Goal: Obtain resource: Download file/media

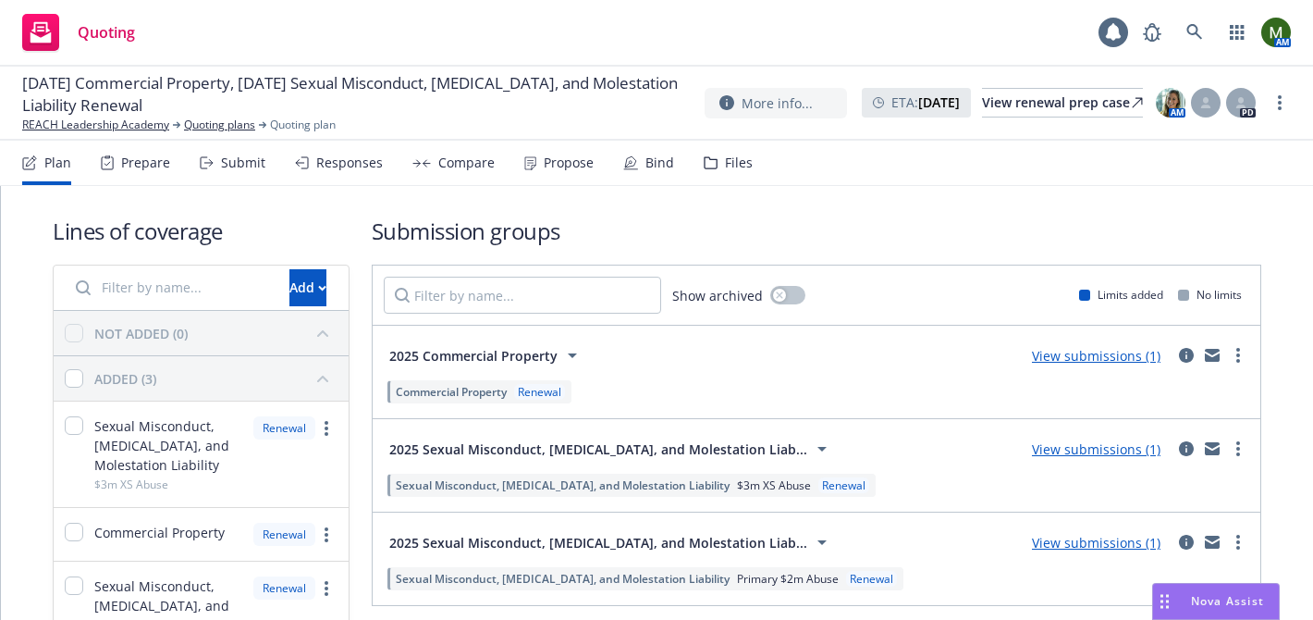
click at [735, 161] on div "Files" at bounding box center [739, 162] width 28 height 15
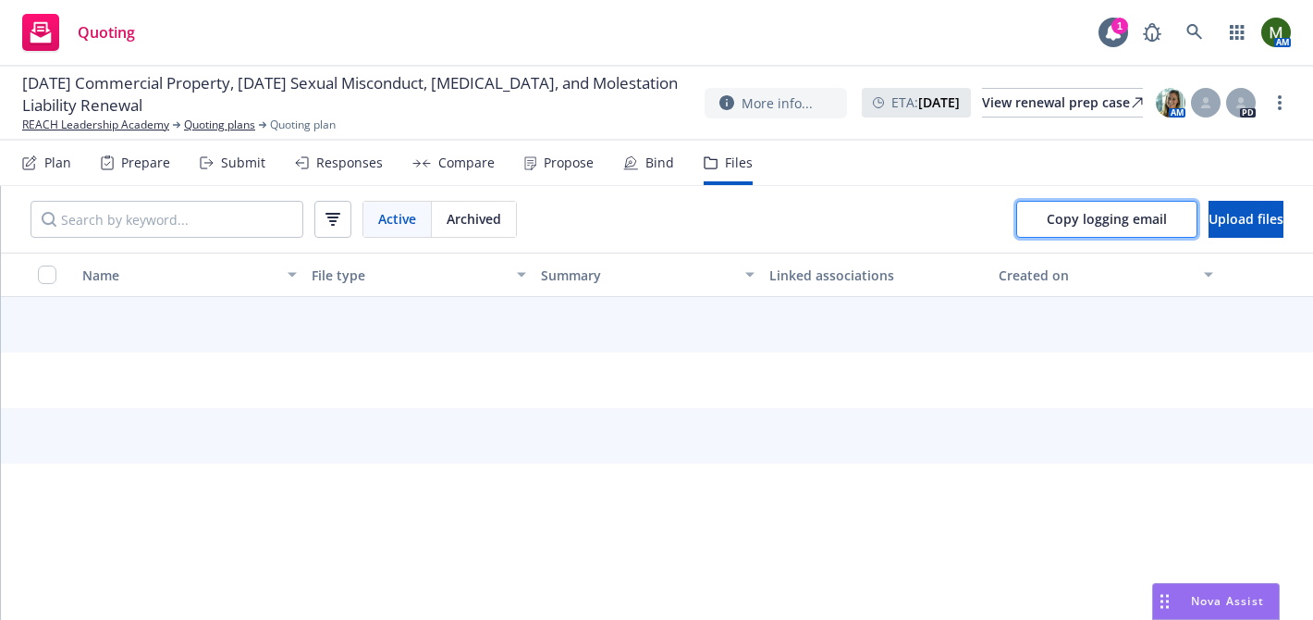
click at [1049, 216] on span "Copy logging email" at bounding box center [1107, 219] width 120 height 18
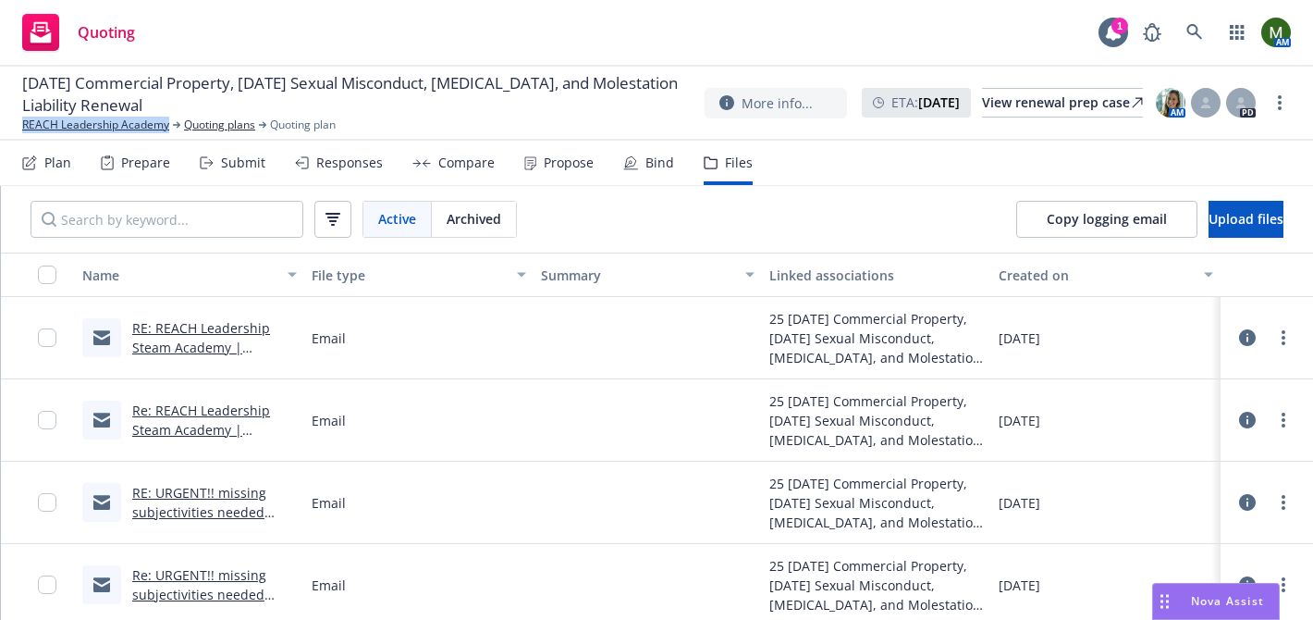
click at [561, 174] on div "Propose" at bounding box center [558, 163] width 69 height 44
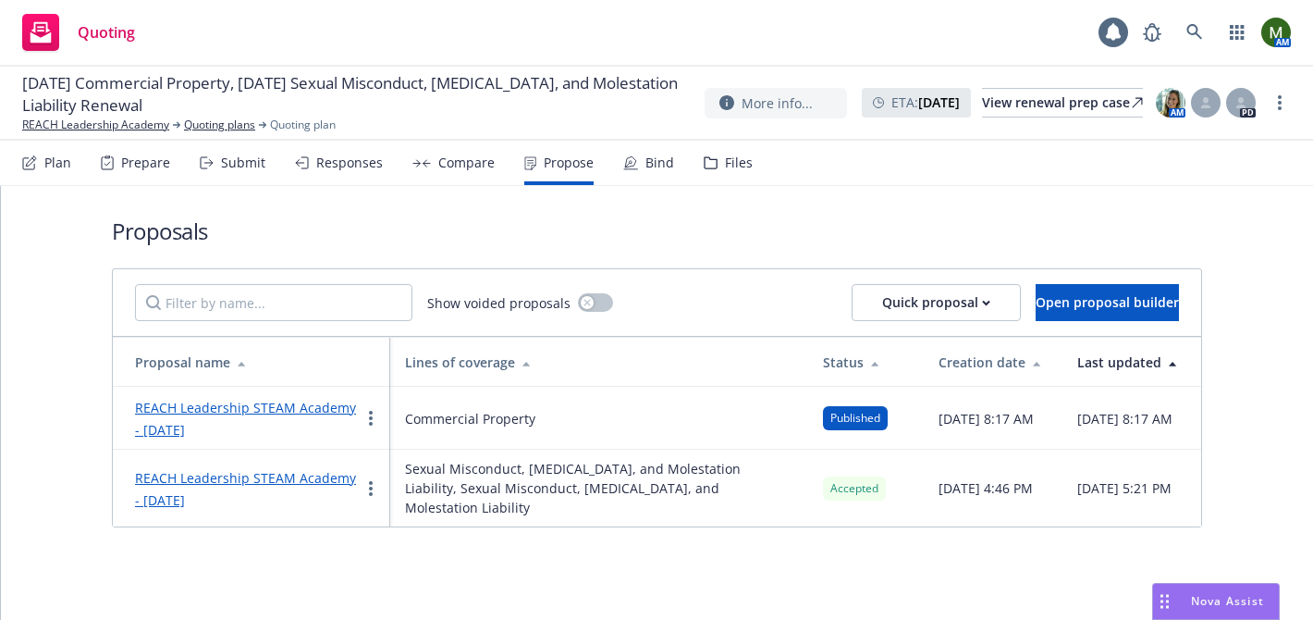
click at [623, 168] on icon at bounding box center [630, 162] width 15 height 15
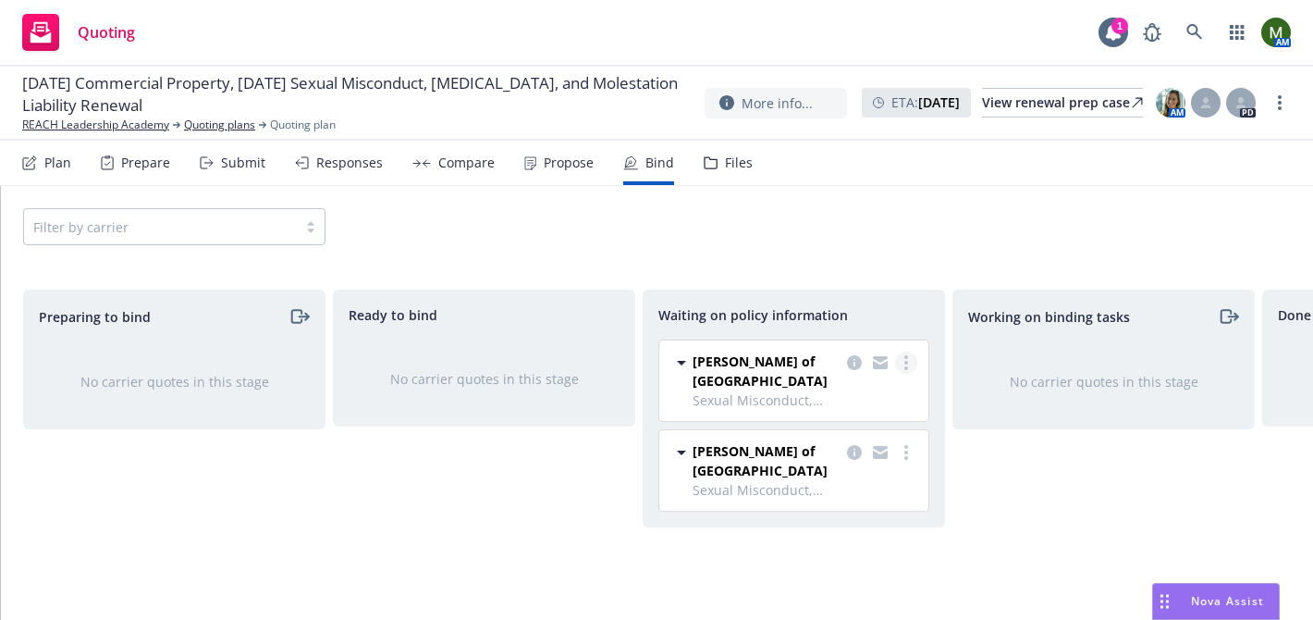
click at [908, 359] on link "more" at bounding box center [906, 362] width 22 height 22
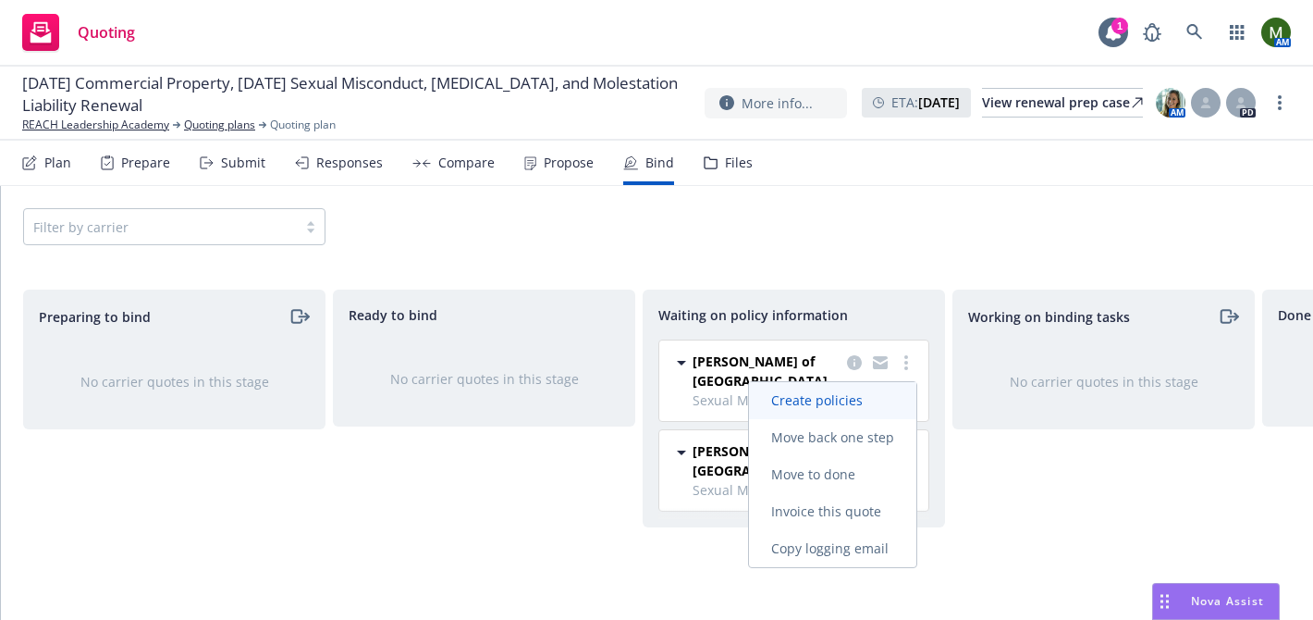
click at [846, 399] on span "Create policies" at bounding box center [817, 400] width 136 height 18
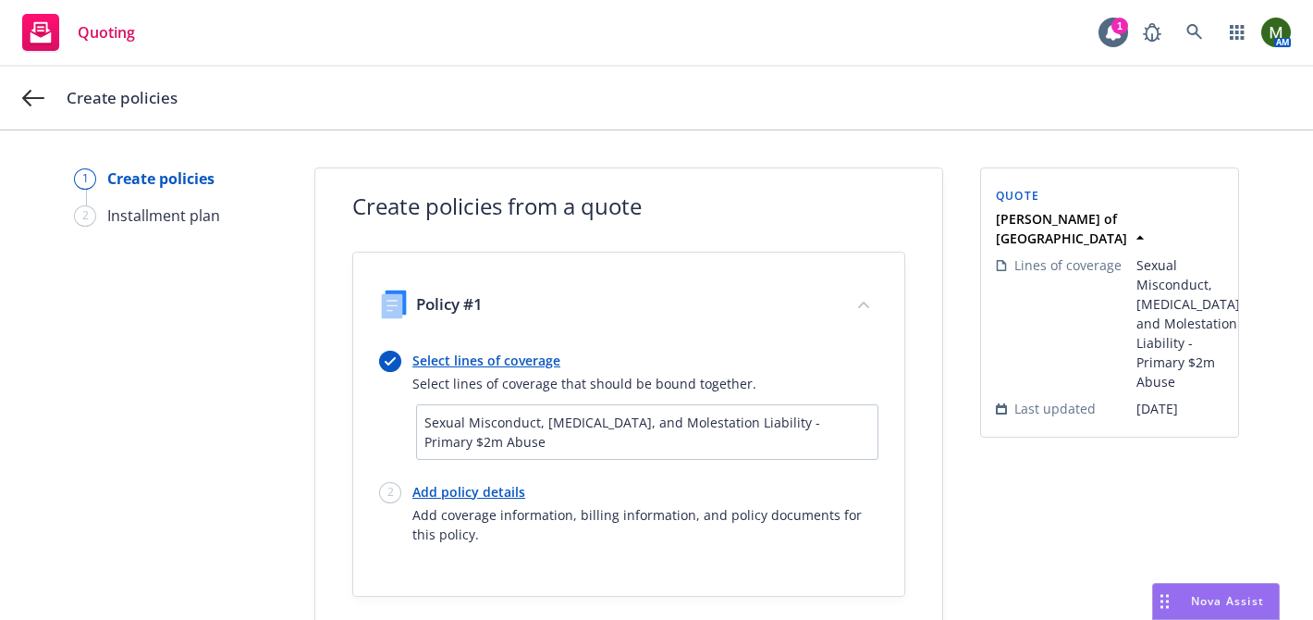
click at [451, 492] on link "Add policy details" at bounding box center [645, 491] width 466 height 19
select select "12"
select select "CA"
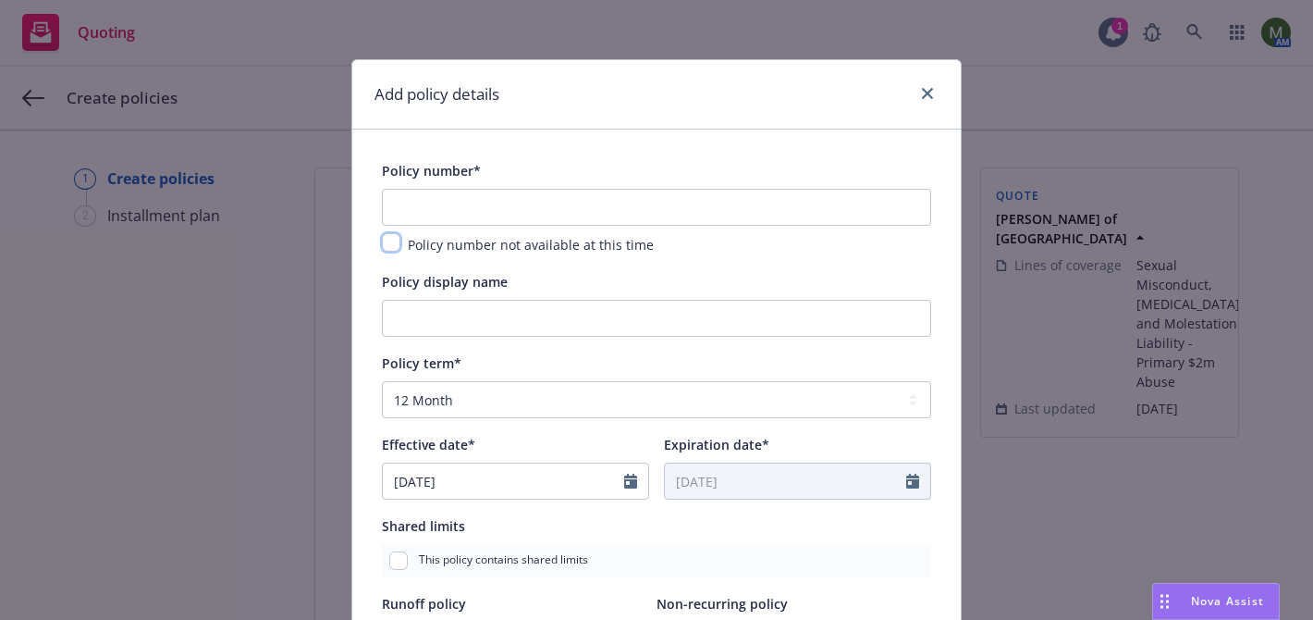
click at [392, 241] on input "checkbox" at bounding box center [391, 242] width 18 height 18
checkbox input "true"
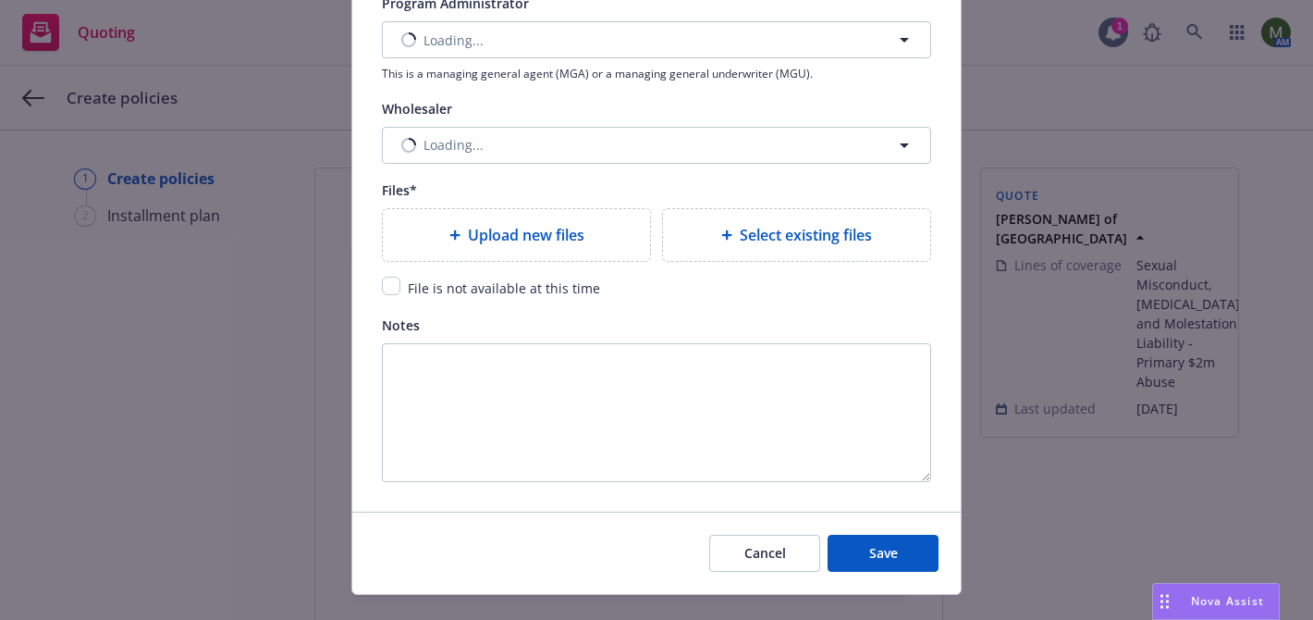
scroll to position [2203, 0]
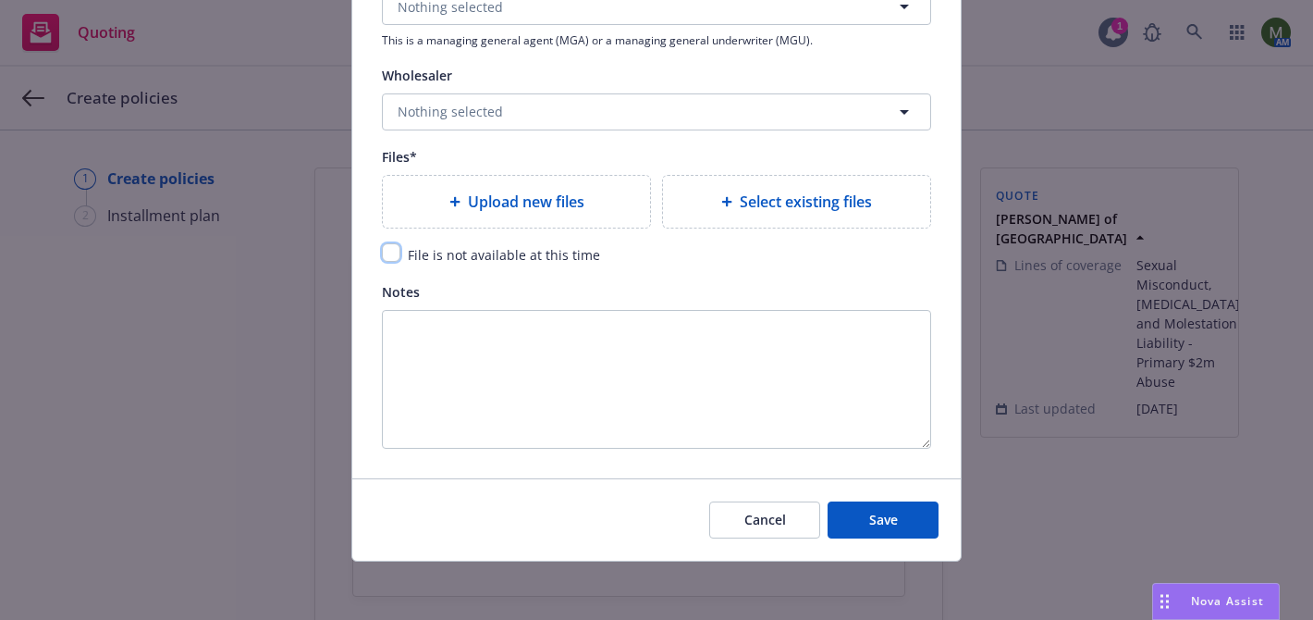
click at [391, 254] on input "checkbox" at bounding box center [391, 252] width 18 height 18
checkbox input "true"
click at [856, 516] on button "Save" at bounding box center [883, 519] width 111 height 37
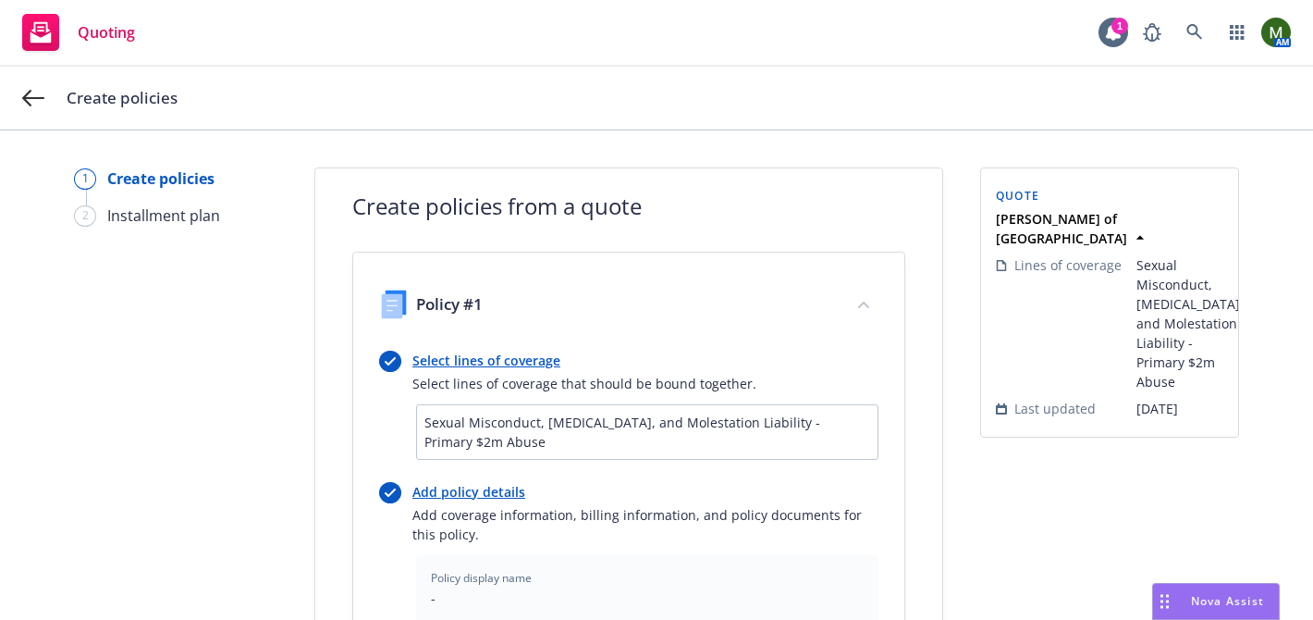
scroll to position [678, 0]
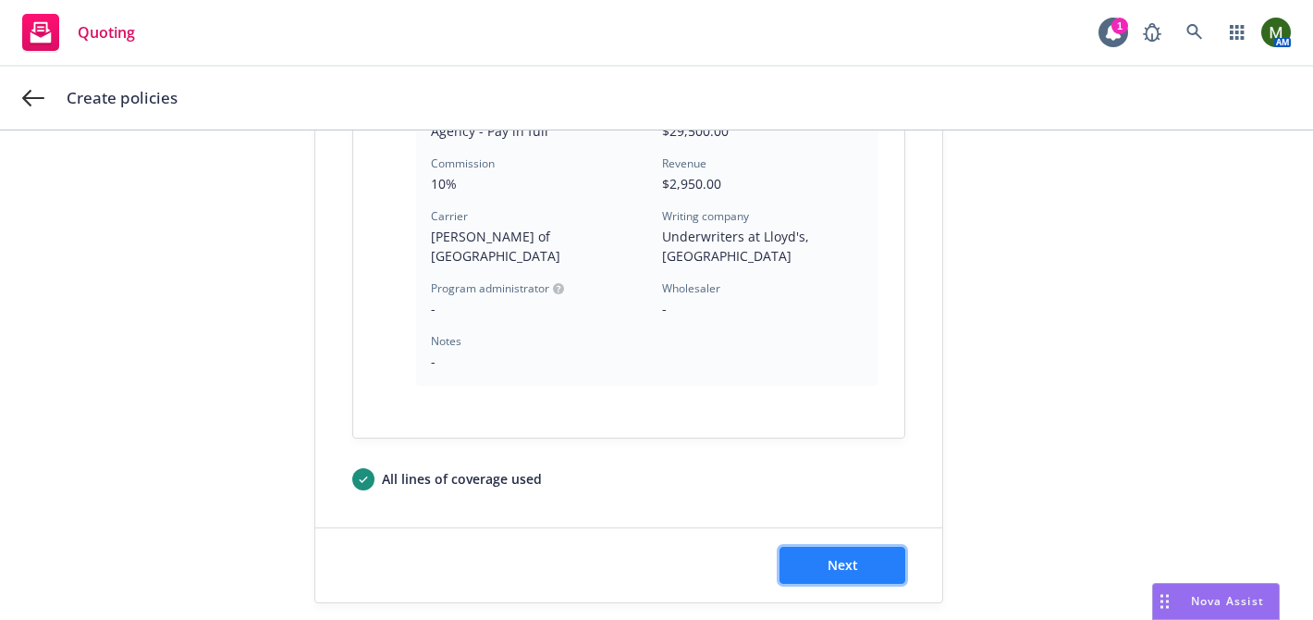
click at [868, 546] on button "Next" at bounding box center [842, 564] width 126 height 37
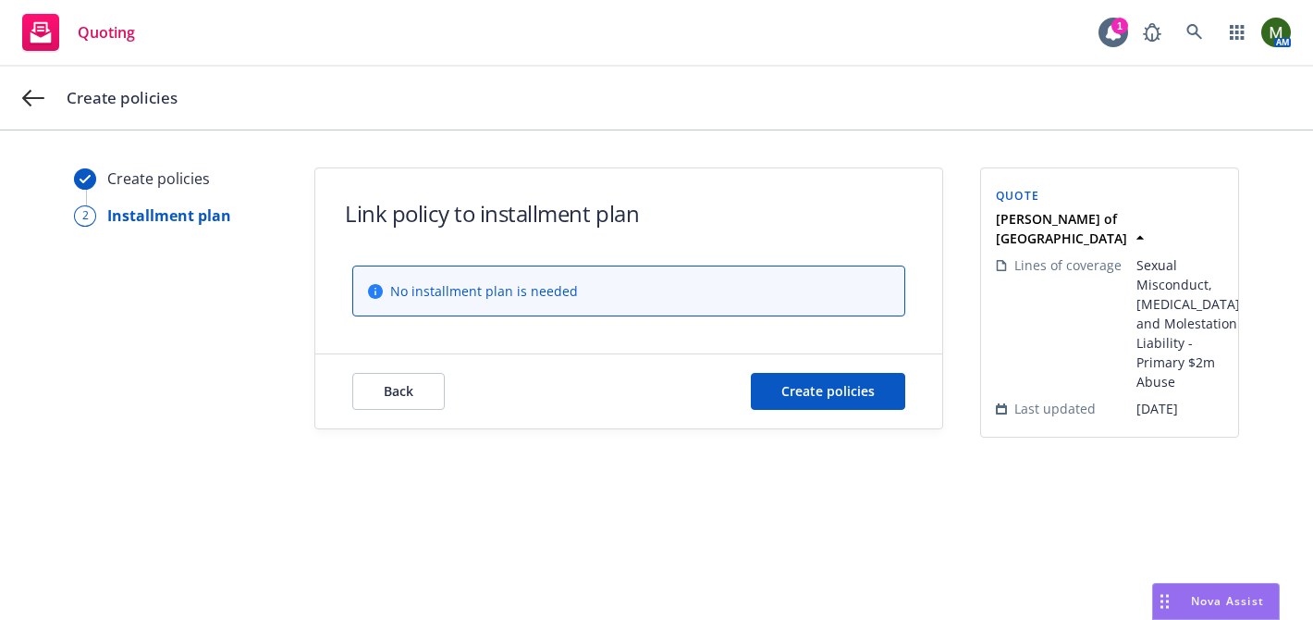
scroll to position [0, 0]
click at [853, 392] on span "Create policies" at bounding box center [827, 391] width 93 height 18
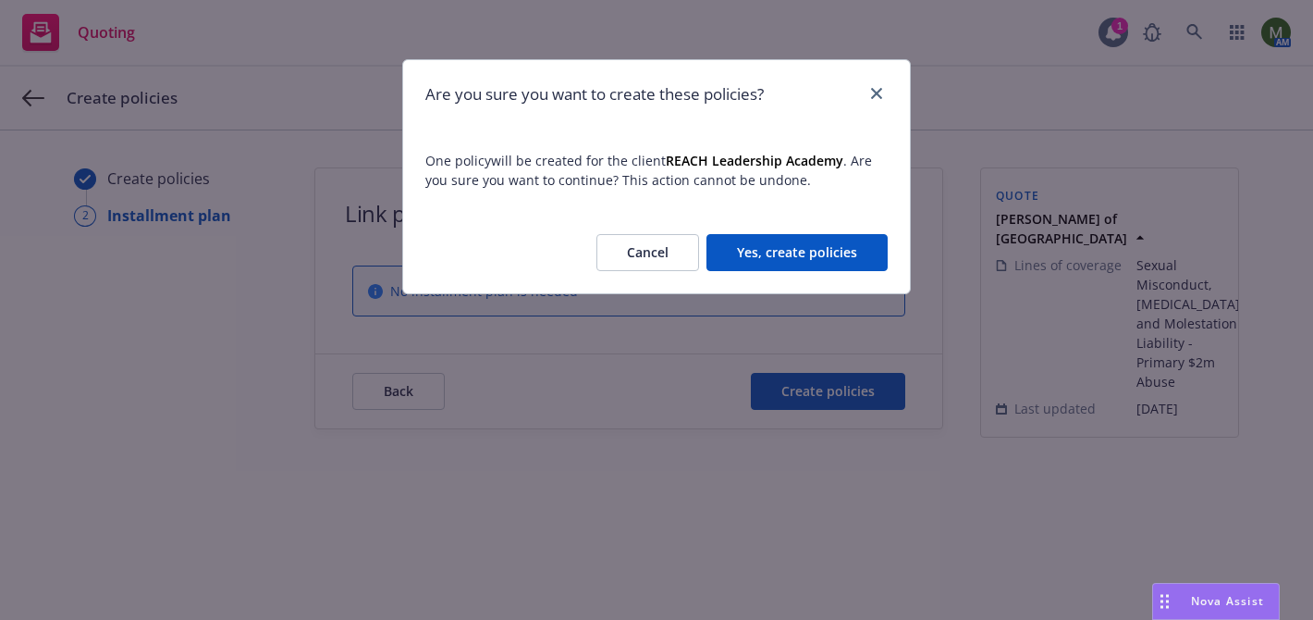
click at [817, 255] on button "Yes, create policies" at bounding box center [796, 252] width 181 height 37
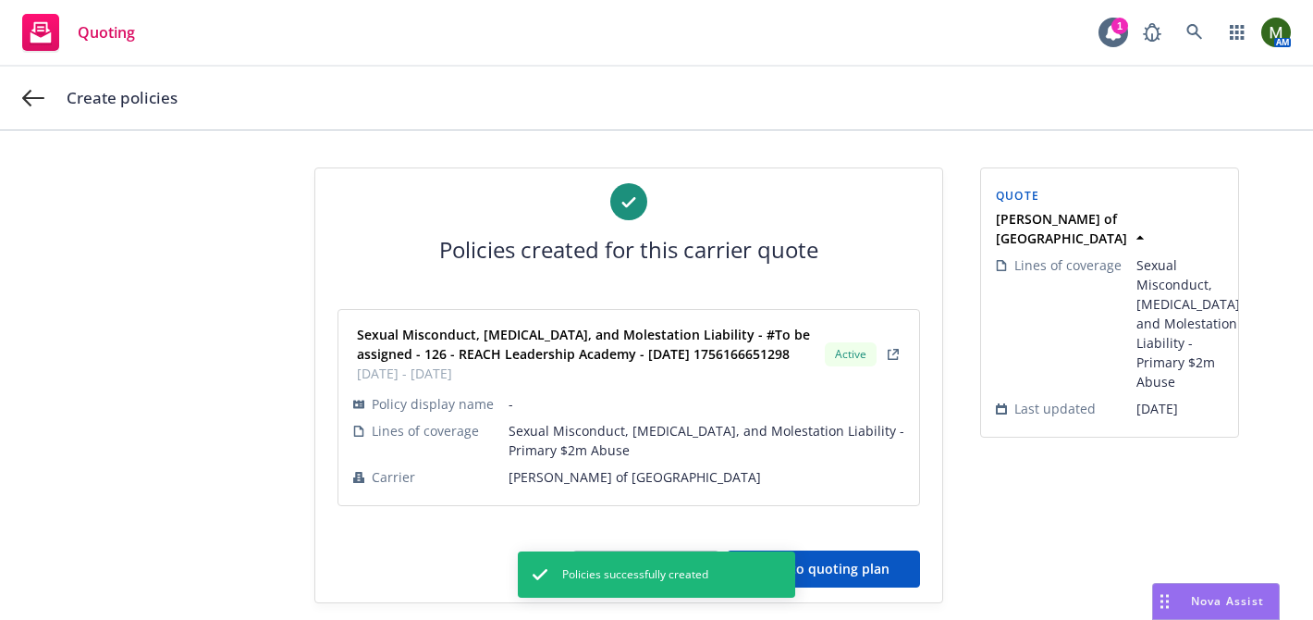
click at [898, 562] on button "Back to quoting plan" at bounding box center [823, 568] width 193 height 37
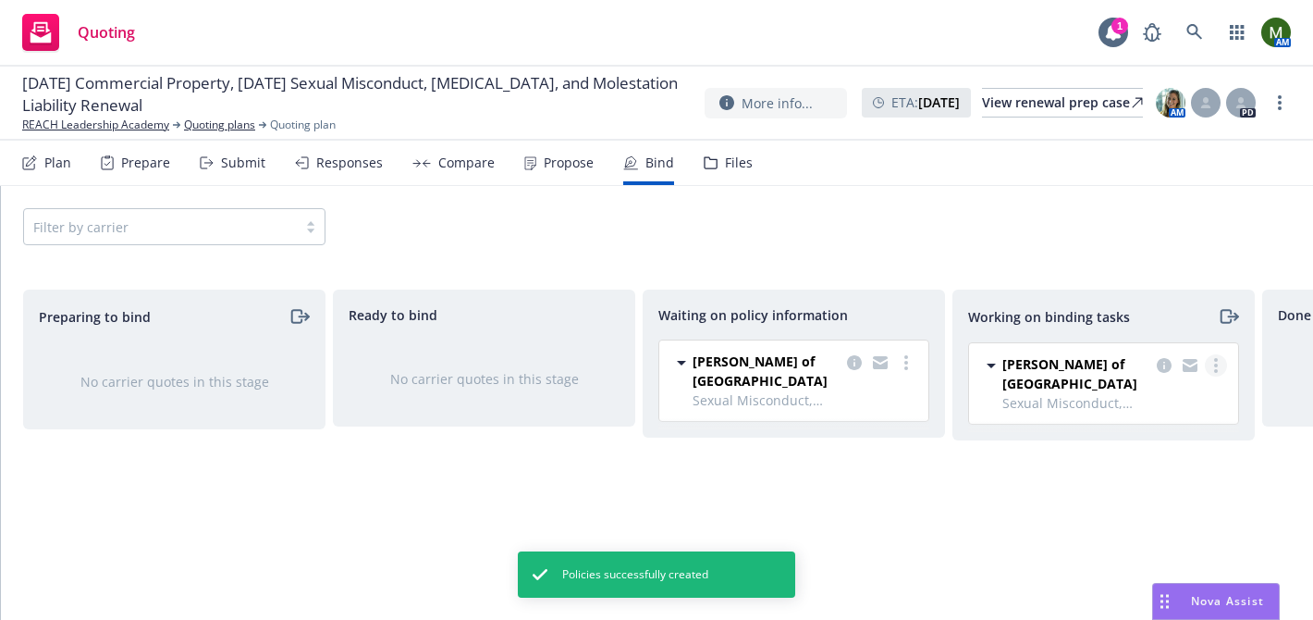
click at [1220, 363] on link "more" at bounding box center [1216, 365] width 22 height 22
click at [1143, 436] on span "Move to done" at bounding box center [1123, 440] width 129 height 18
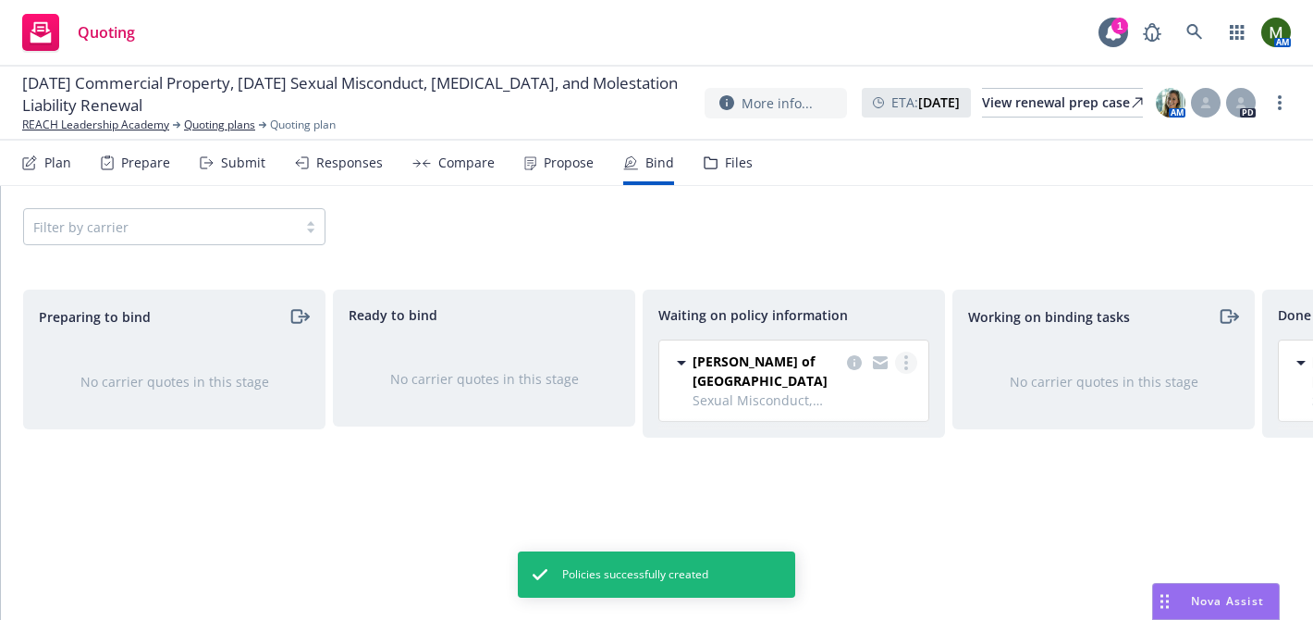
click at [909, 360] on link "more" at bounding box center [906, 362] width 22 height 22
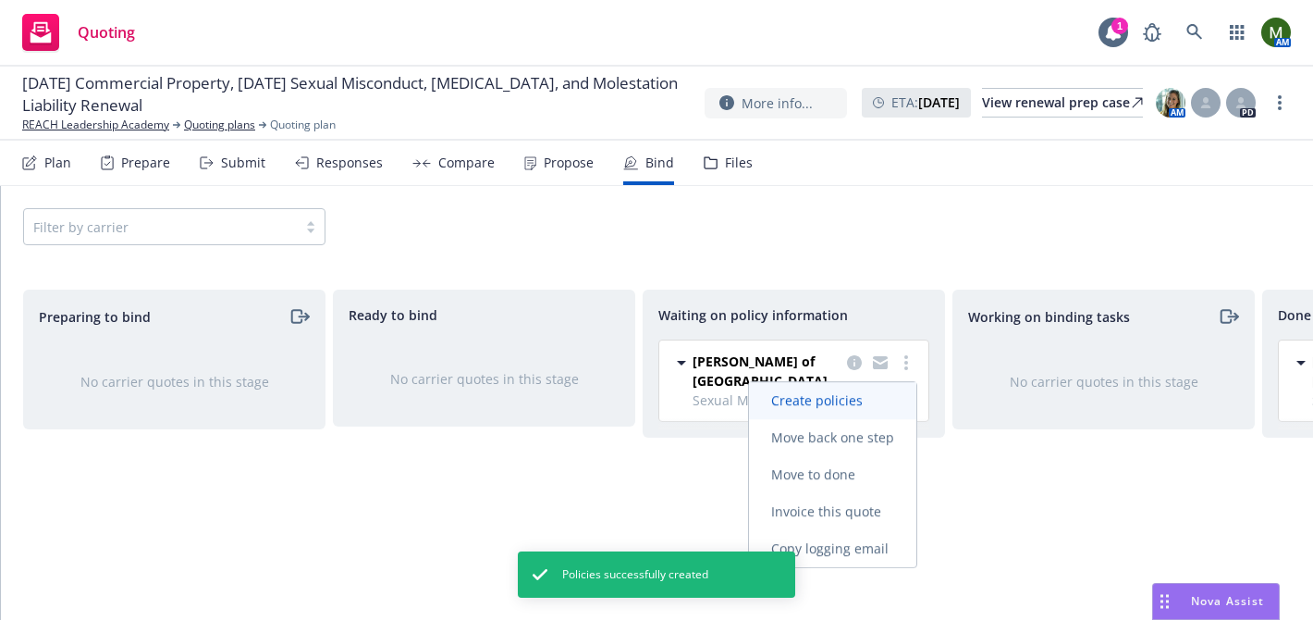
click at [844, 384] on link "Create policies" at bounding box center [832, 400] width 167 height 37
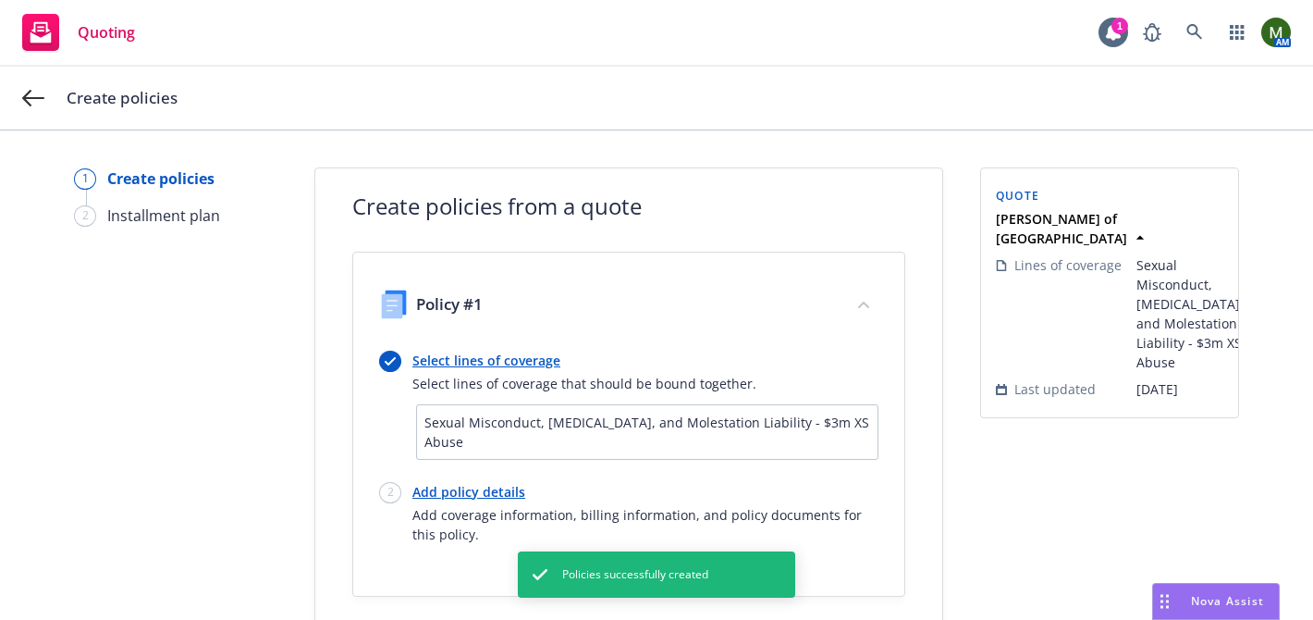
click at [448, 489] on link "Add policy details" at bounding box center [645, 491] width 466 height 19
select select "12"
select select "CA"
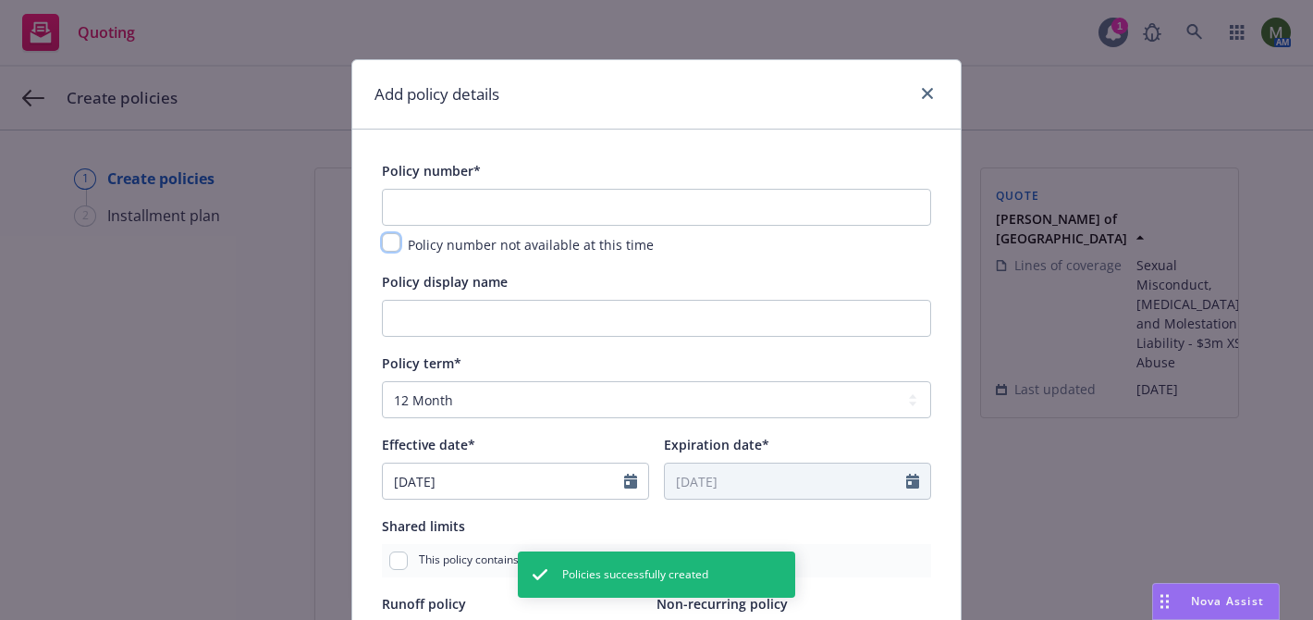
click at [388, 249] on input "checkbox" at bounding box center [391, 242] width 18 height 18
checkbox input "true"
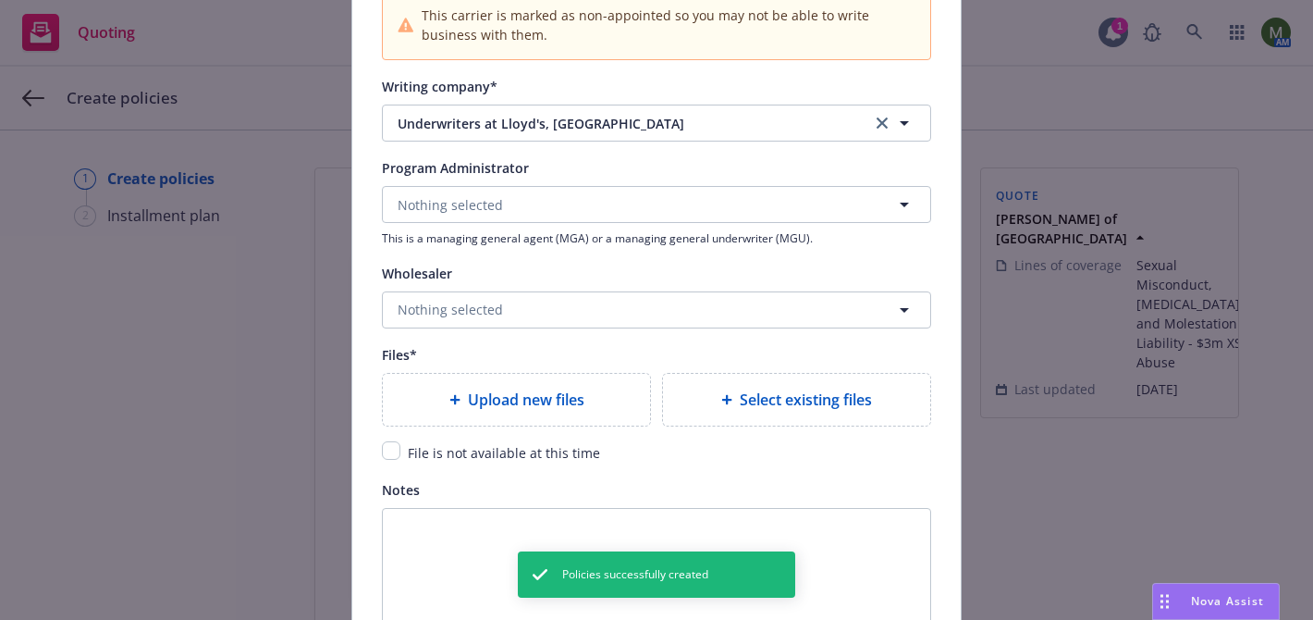
scroll to position [2203, 0]
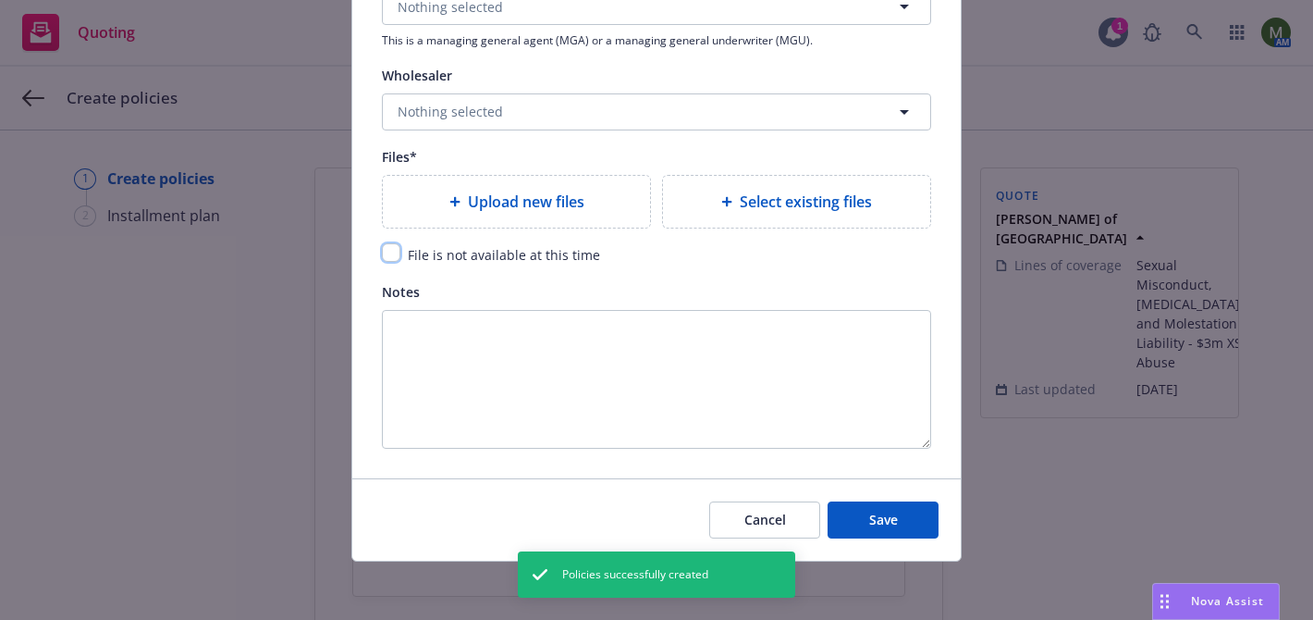
click at [393, 249] on input "checkbox" at bounding box center [391, 252] width 18 height 18
checkbox input "true"
click at [871, 525] on span "Save" at bounding box center [883, 519] width 29 height 18
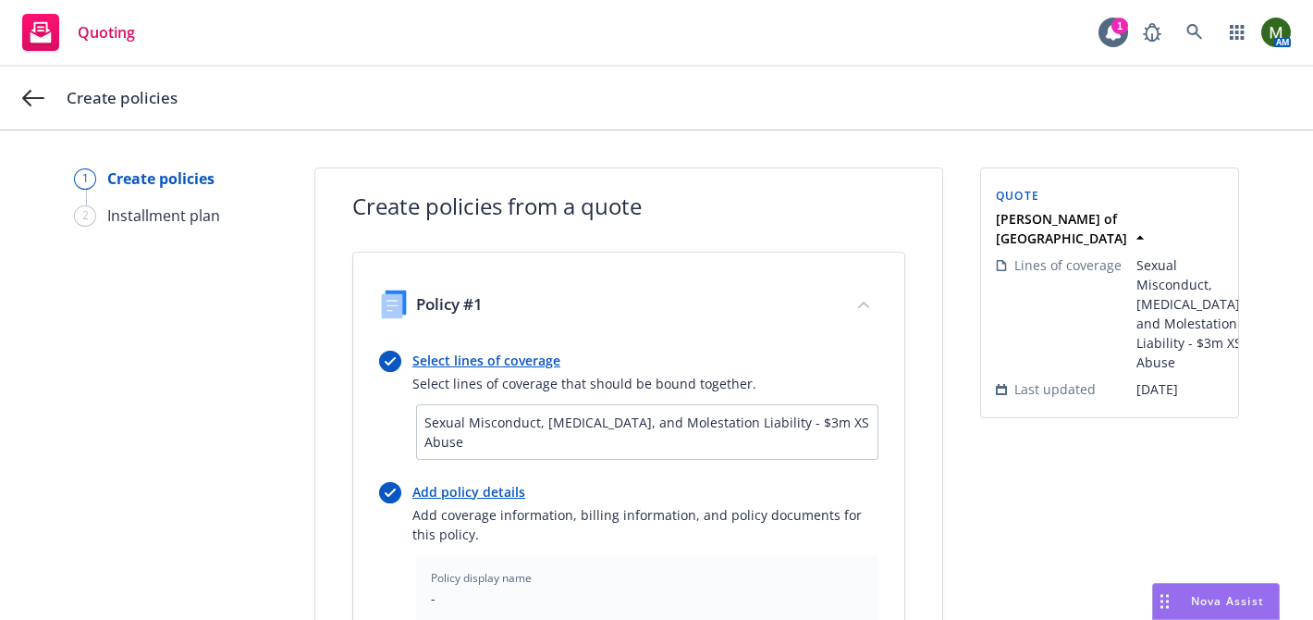
scroll to position [678, 0]
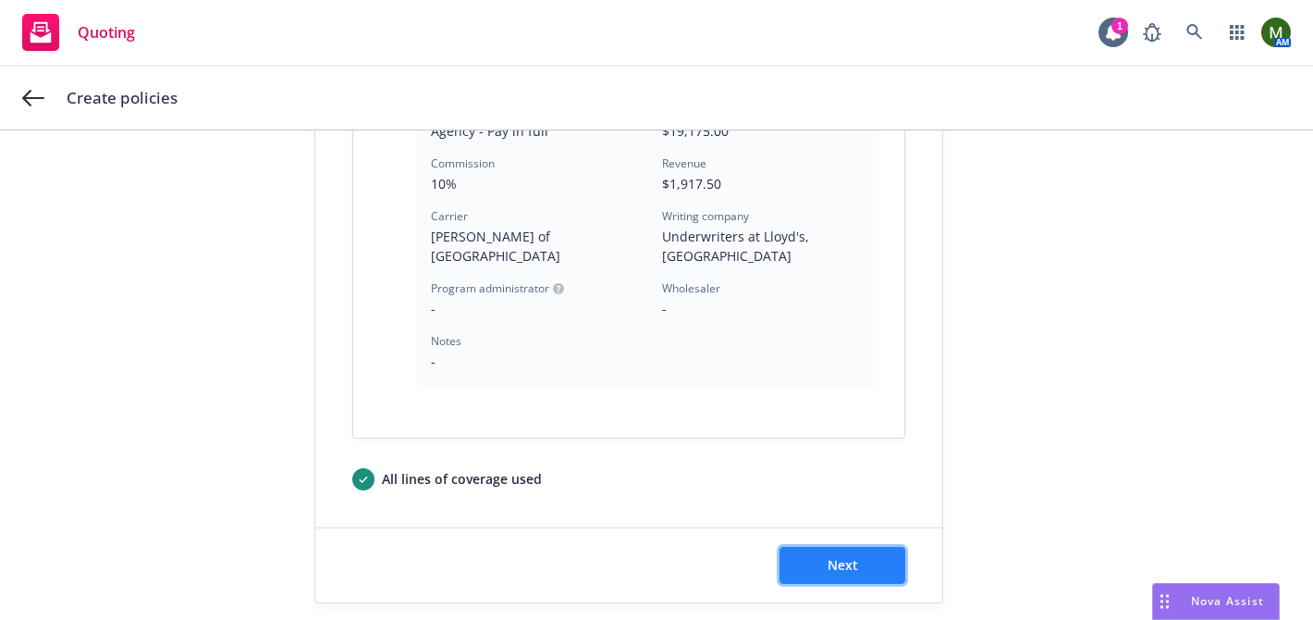
click at [866, 546] on button "Next" at bounding box center [842, 564] width 126 height 37
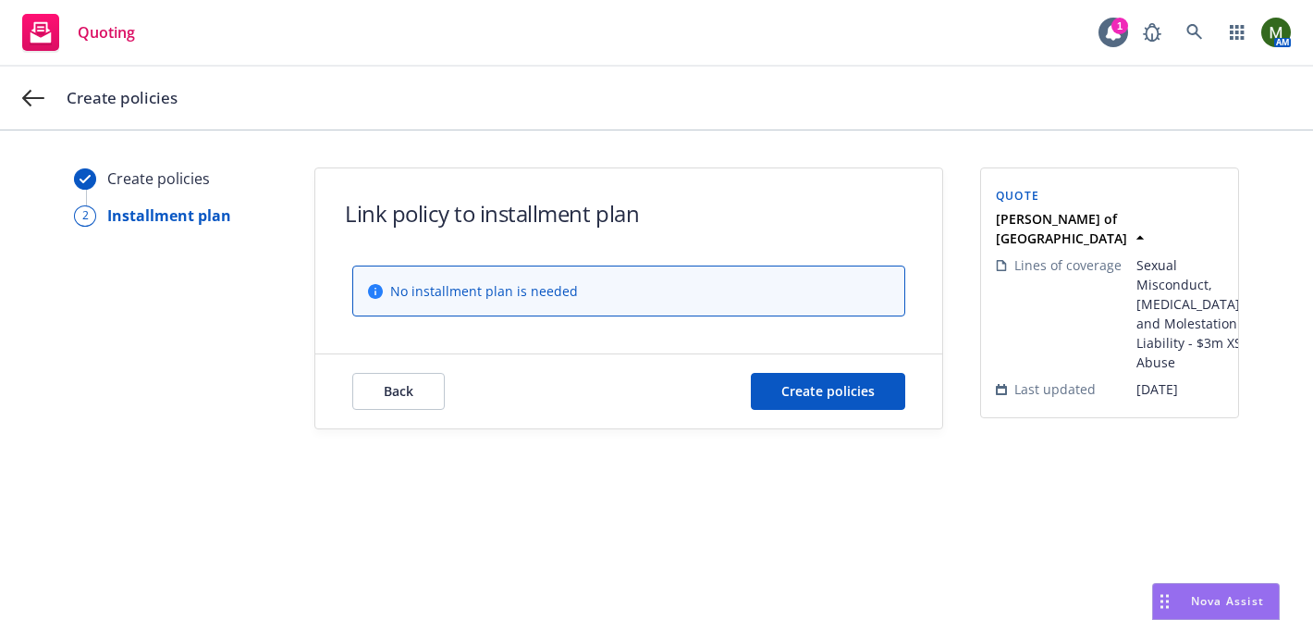
scroll to position [0, 0]
click at [828, 399] on span "Create policies" at bounding box center [827, 391] width 93 height 18
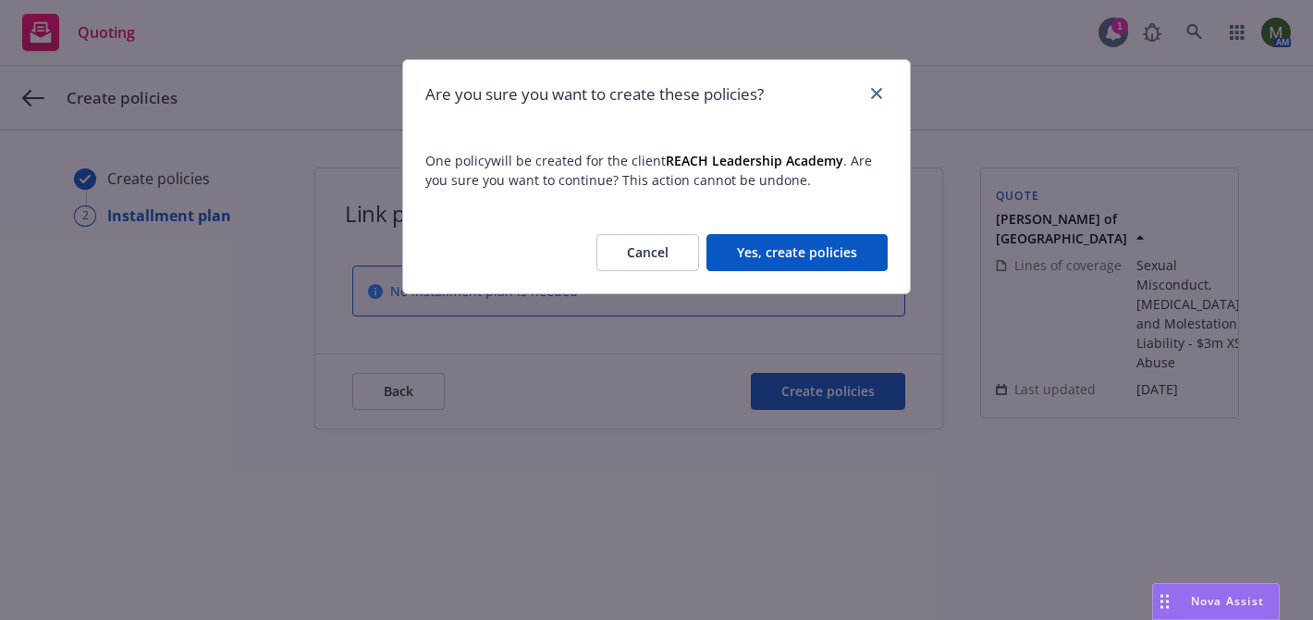
click at [792, 262] on button "Yes, create policies" at bounding box center [796, 252] width 181 height 37
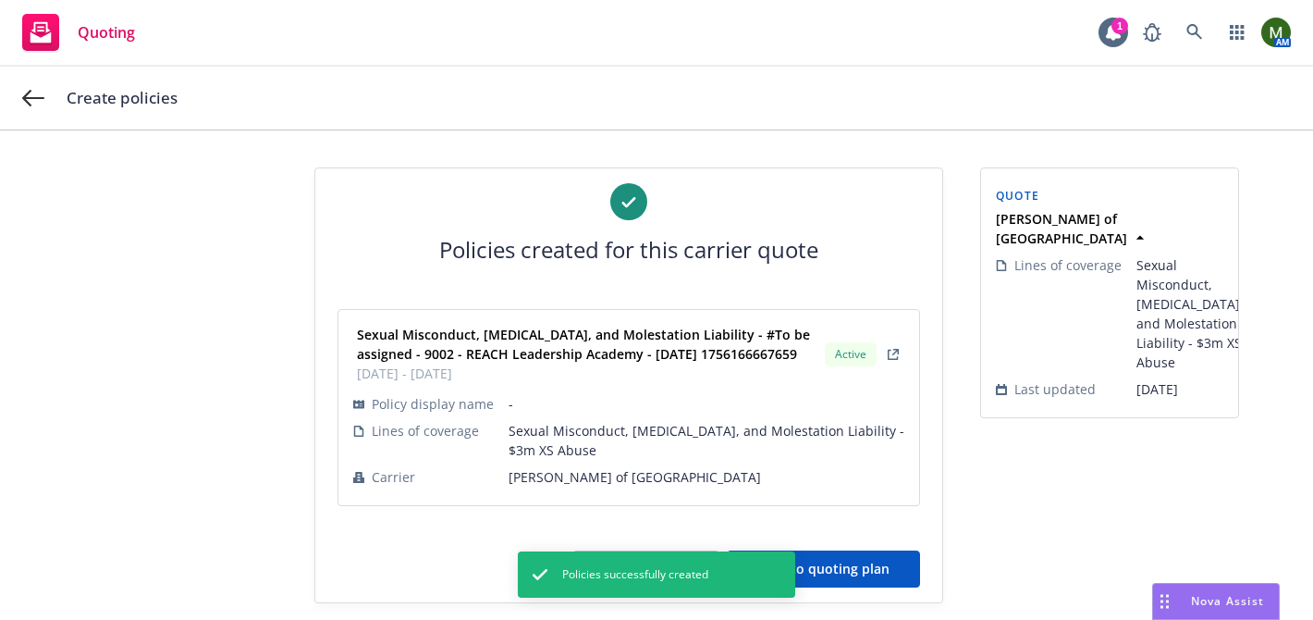
click at [869, 587] on button "Back to quoting plan" at bounding box center [823, 568] width 193 height 37
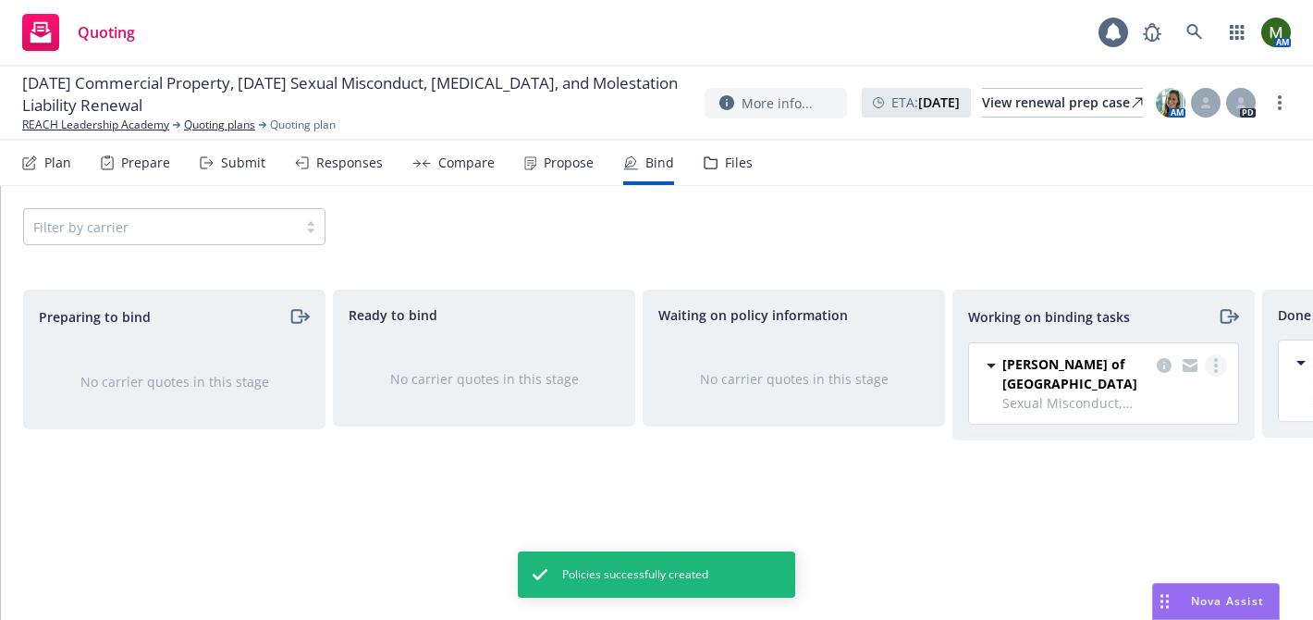
click at [1213, 365] on link "more" at bounding box center [1216, 365] width 22 height 22
click at [1110, 431] on span "Move to done" at bounding box center [1123, 440] width 129 height 18
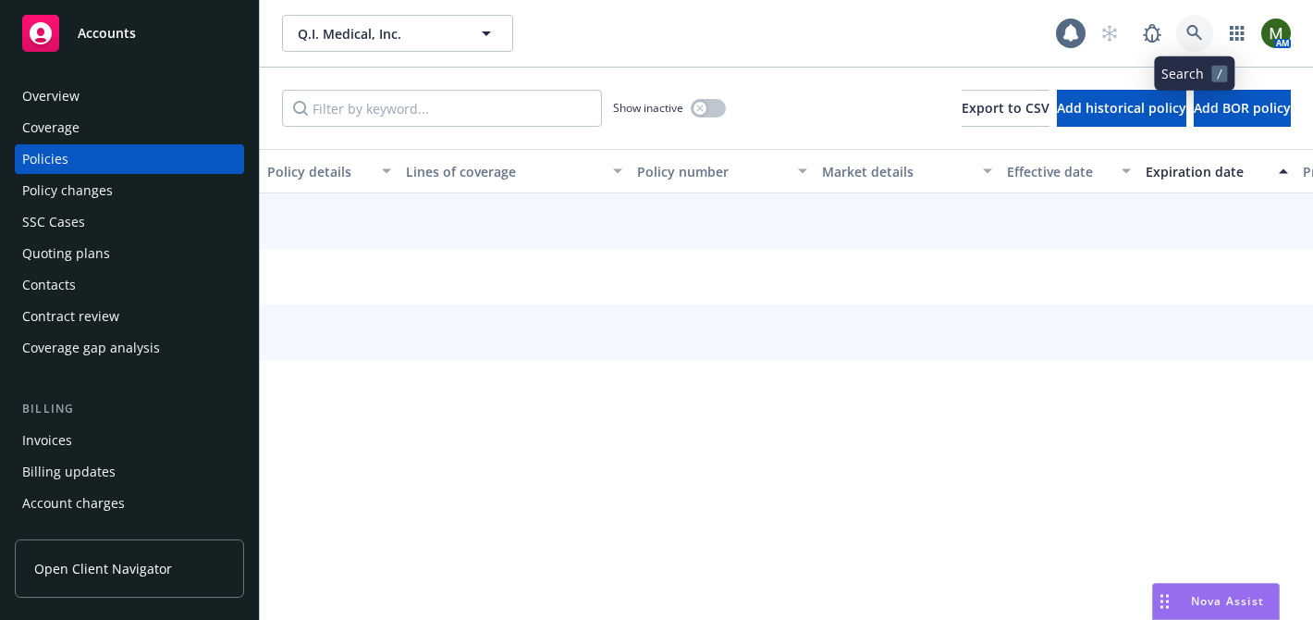
click at [1192, 46] on link at bounding box center [1194, 33] width 37 height 37
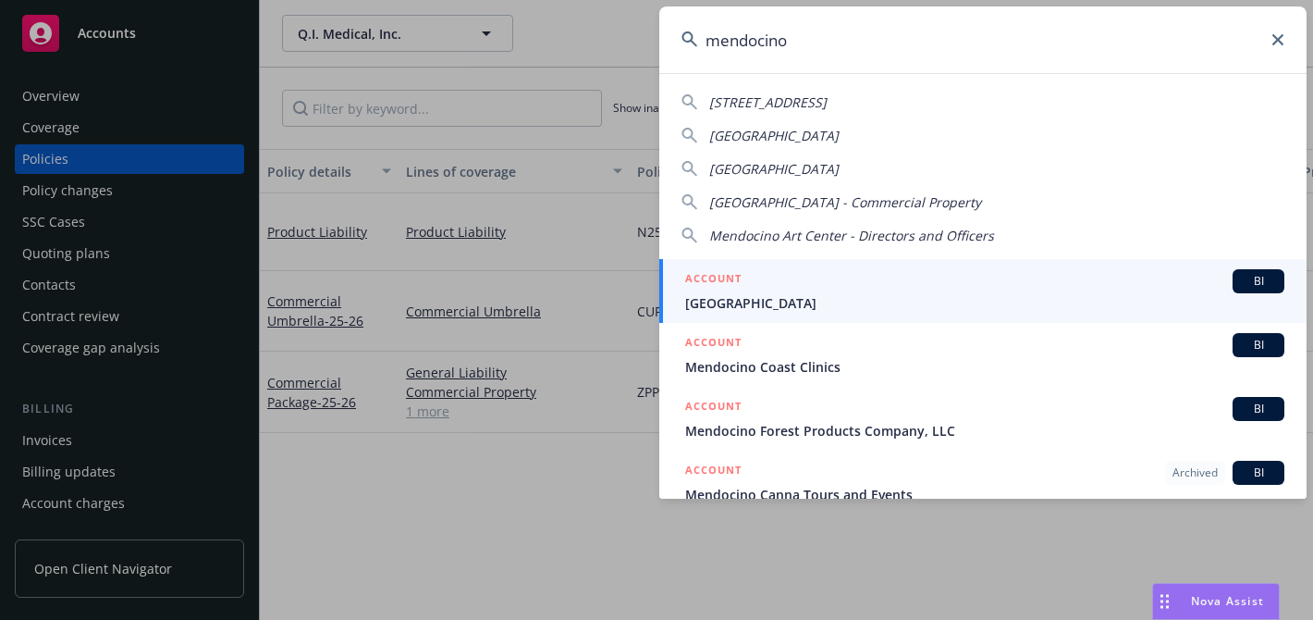
type input "mendocino"
click at [783, 283] on div "ACCOUNT BI" at bounding box center [984, 281] width 599 height 24
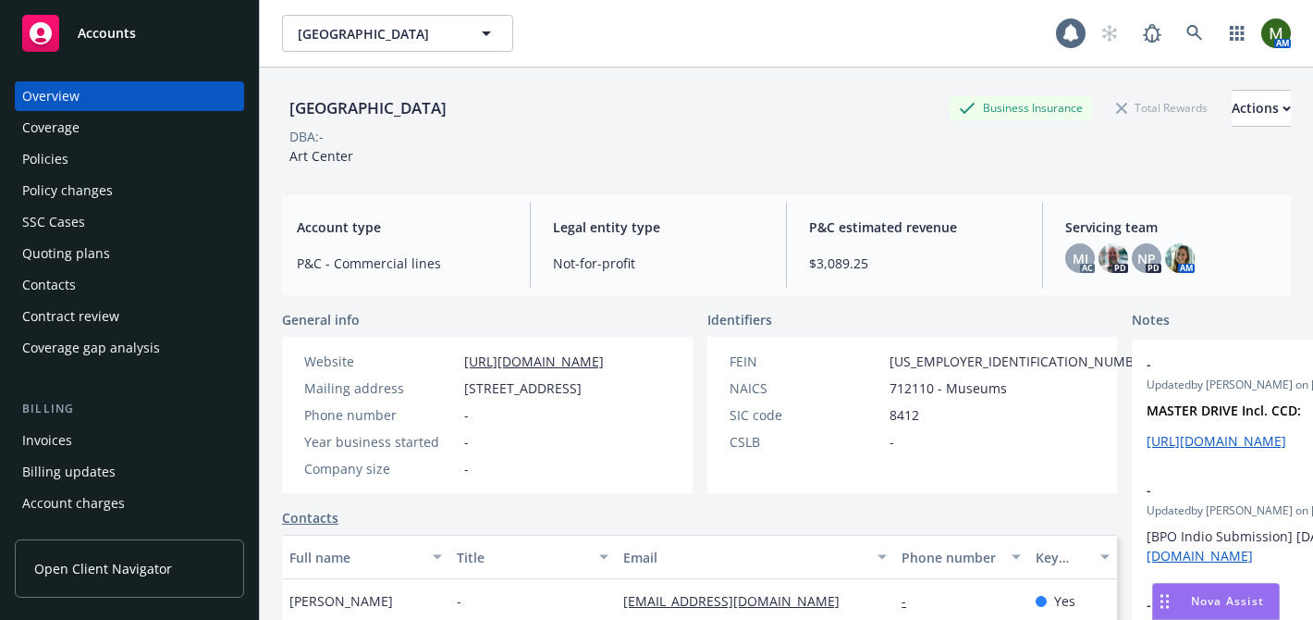
click at [137, 159] on div "Policies" at bounding box center [129, 159] width 215 height 30
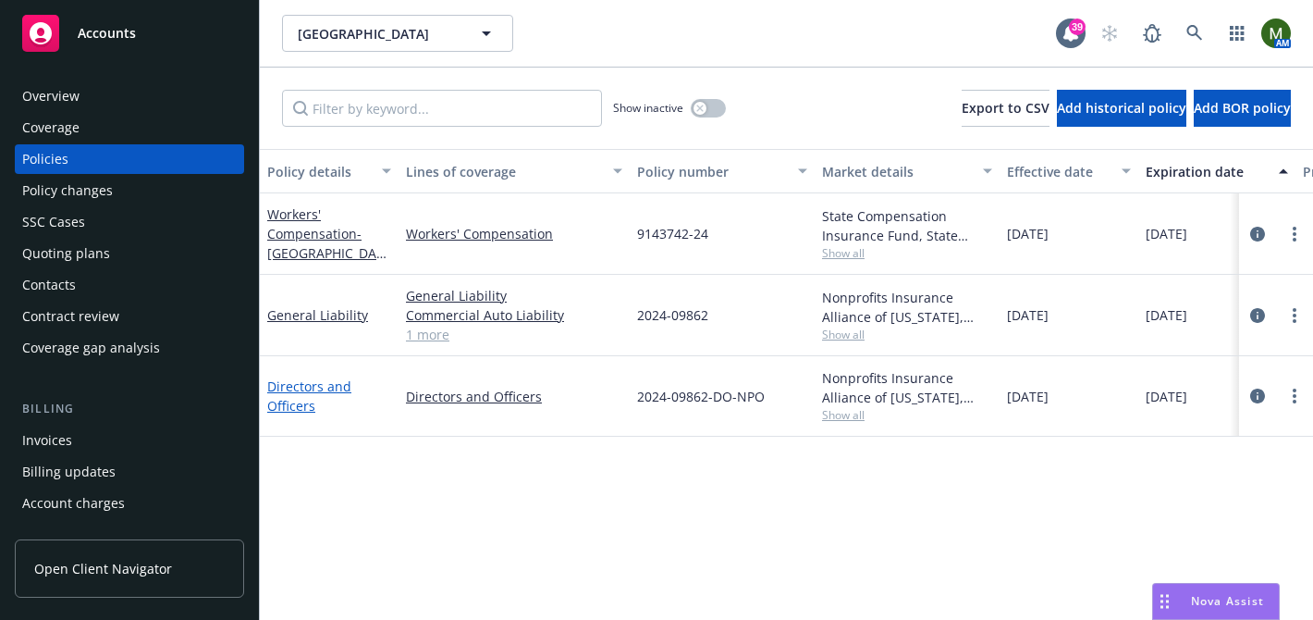
click at [330, 389] on link "Directors and Officers" at bounding box center [309, 395] width 84 height 37
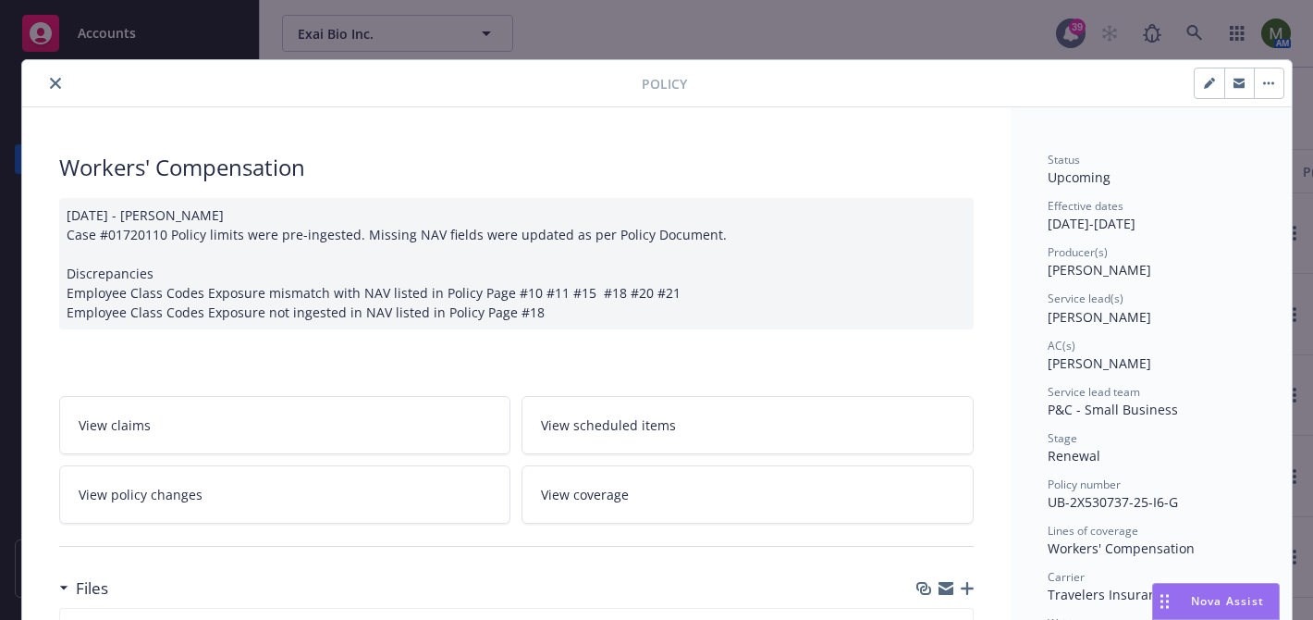
scroll to position [55, 0]
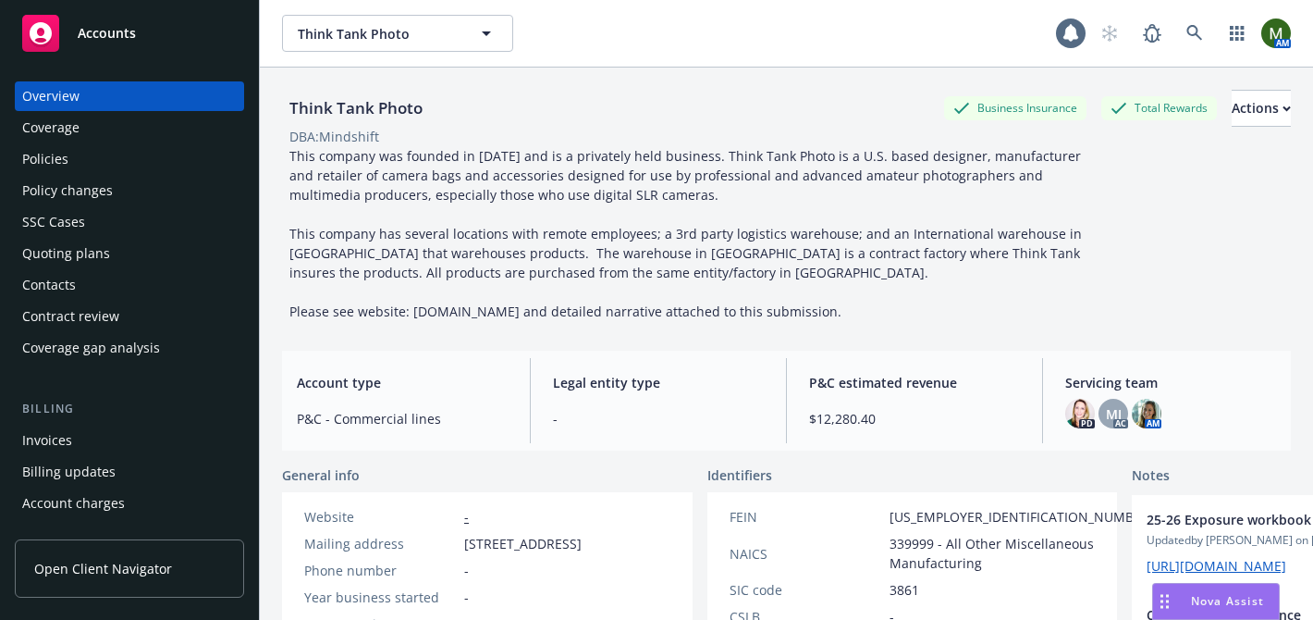
click at [60, 153] on div "Policies" at bounding box center [45, 159] width 46 height 30
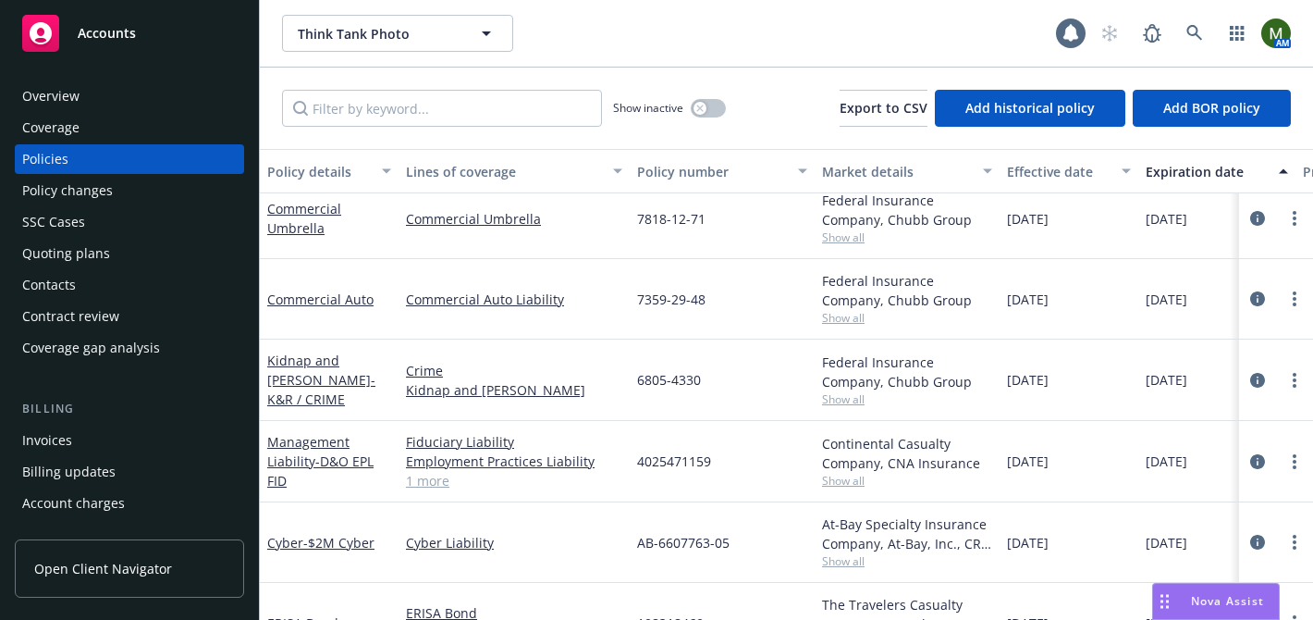
scroll to position [290, 0]
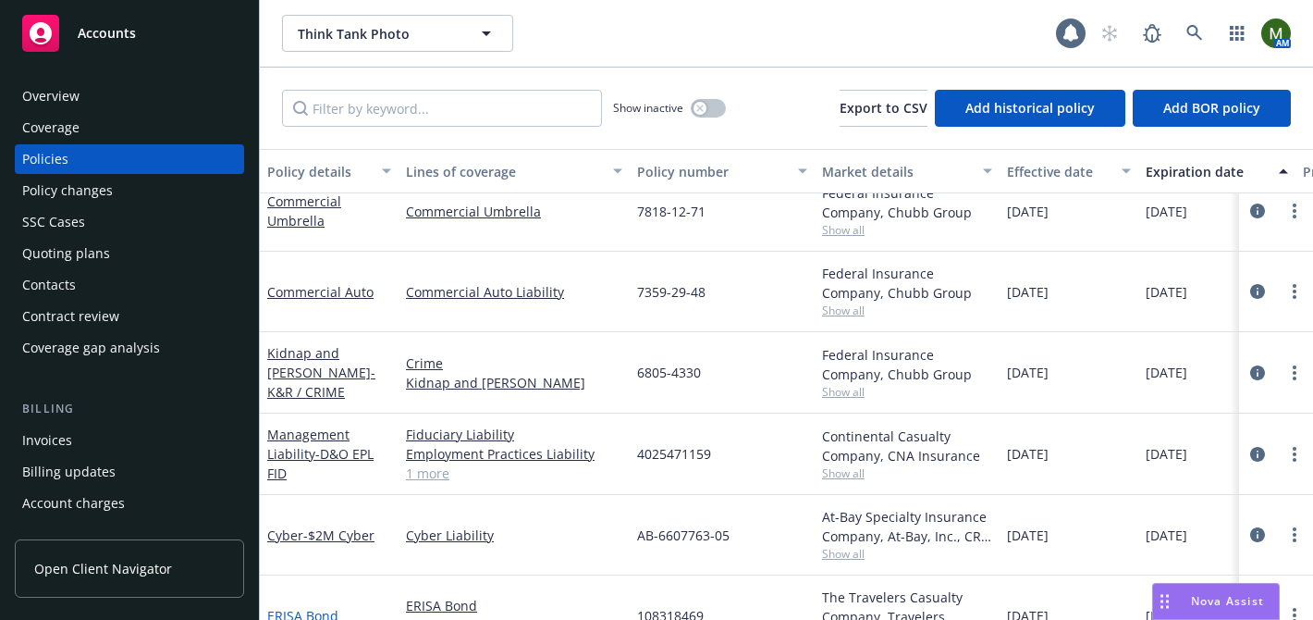
click at [306, 609] on link "ERISA Bond" at bounding box center [302, 616] width 71 height 18
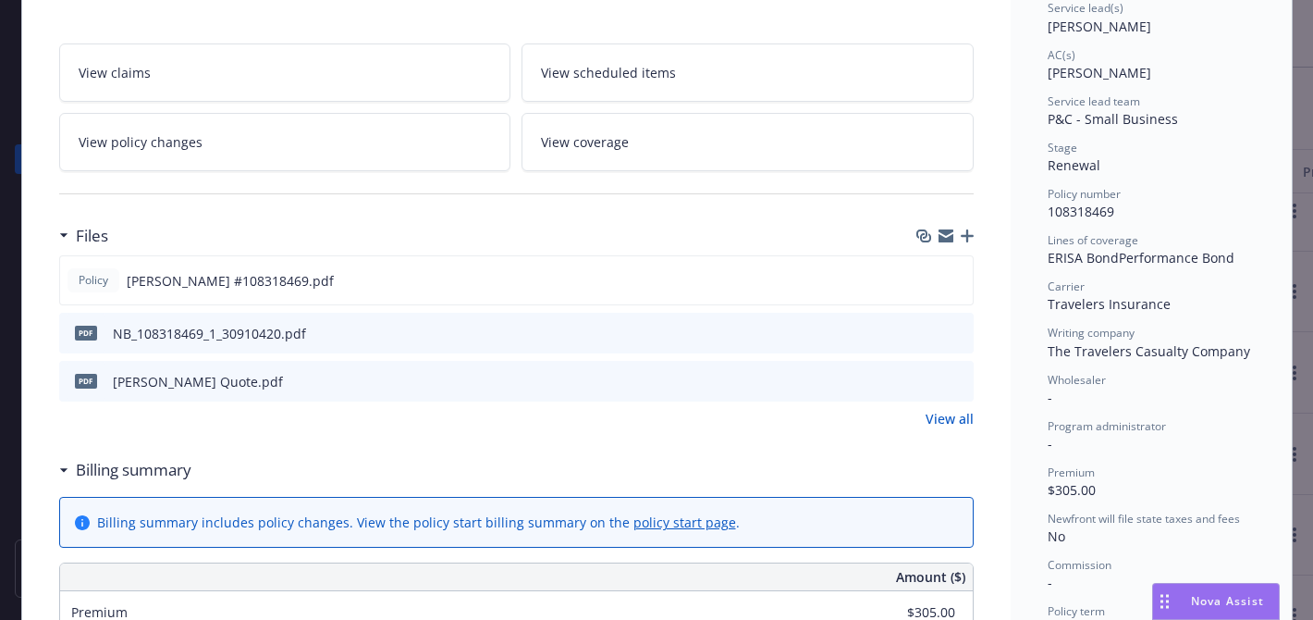
scroll to position [327, 0]
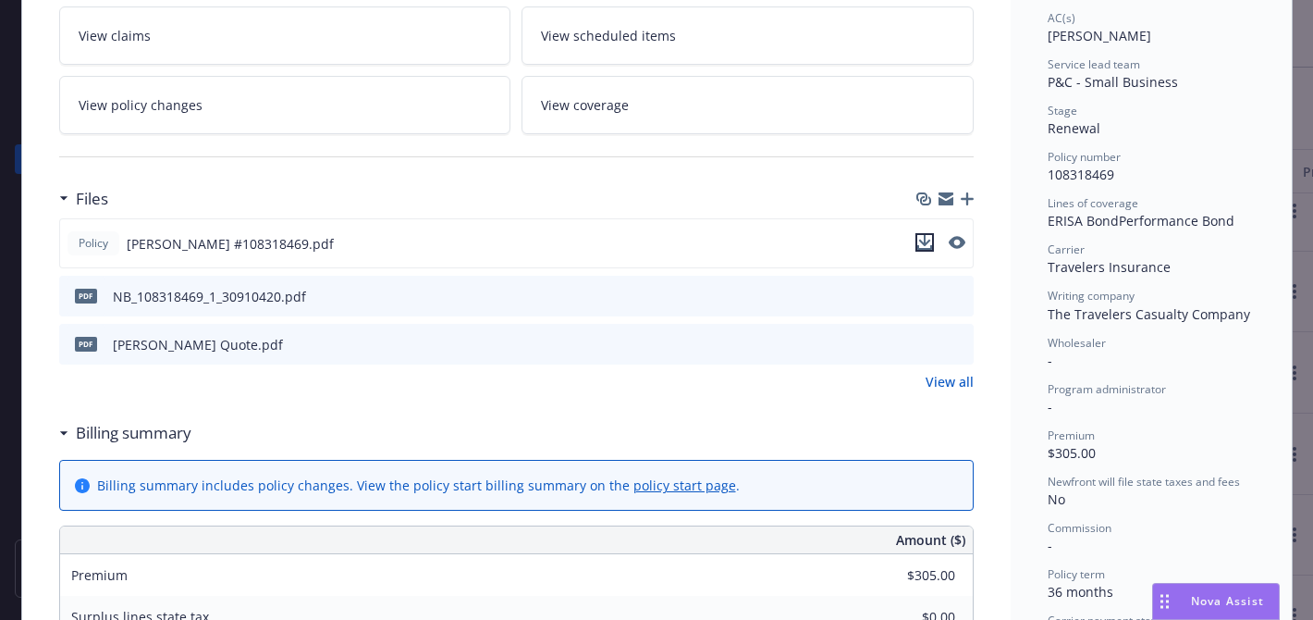
click at [926, 241] on icon "download file" at bounding box center [924, 240] width 12 height 11
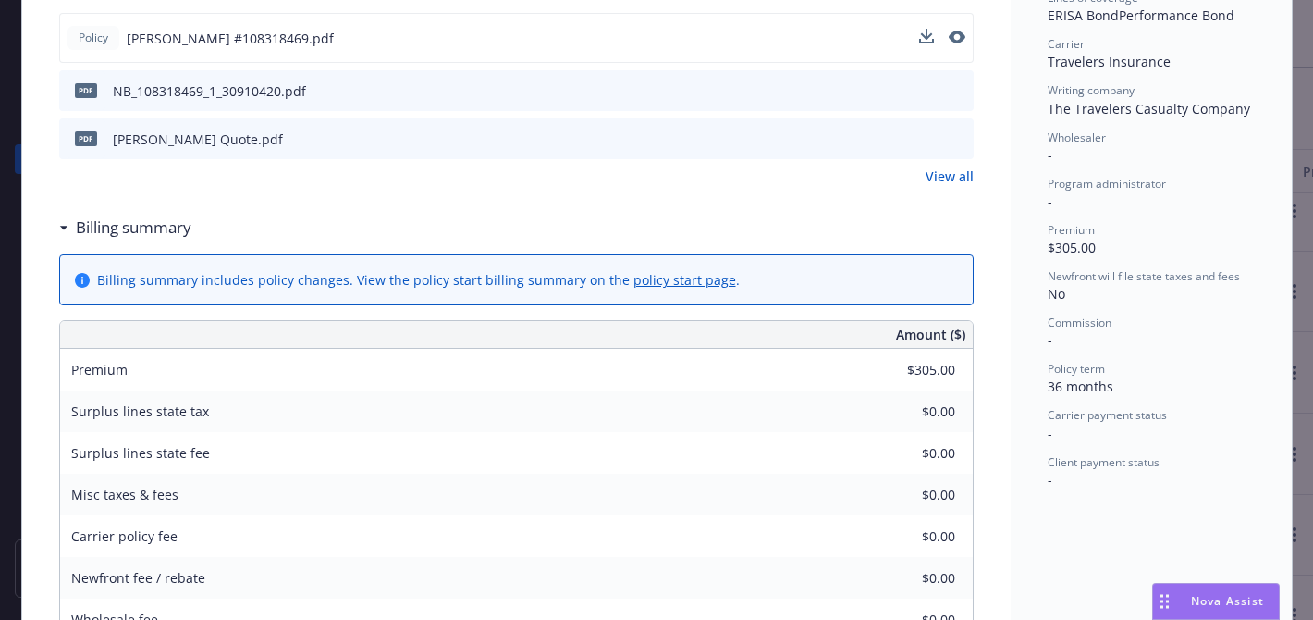
scroll to position [498, 0]
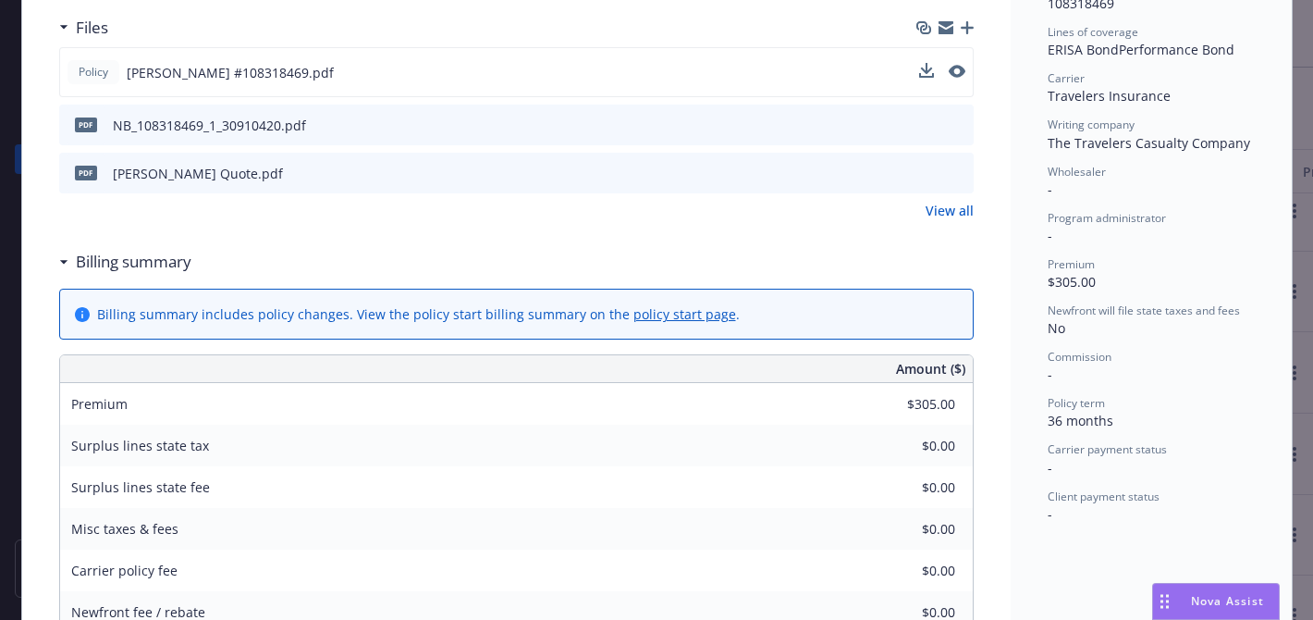
click at [962, 126] on icon "preview file" at bounding box center [956, 123] width 17 height 13
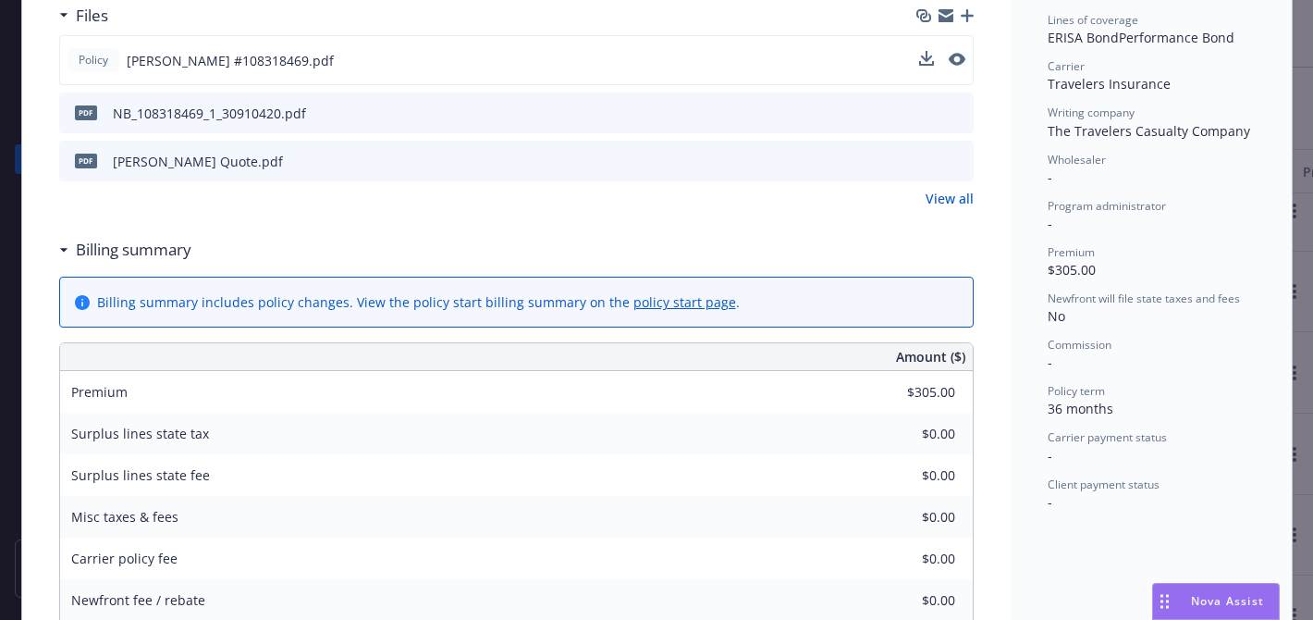
scroll to position [417, 0]
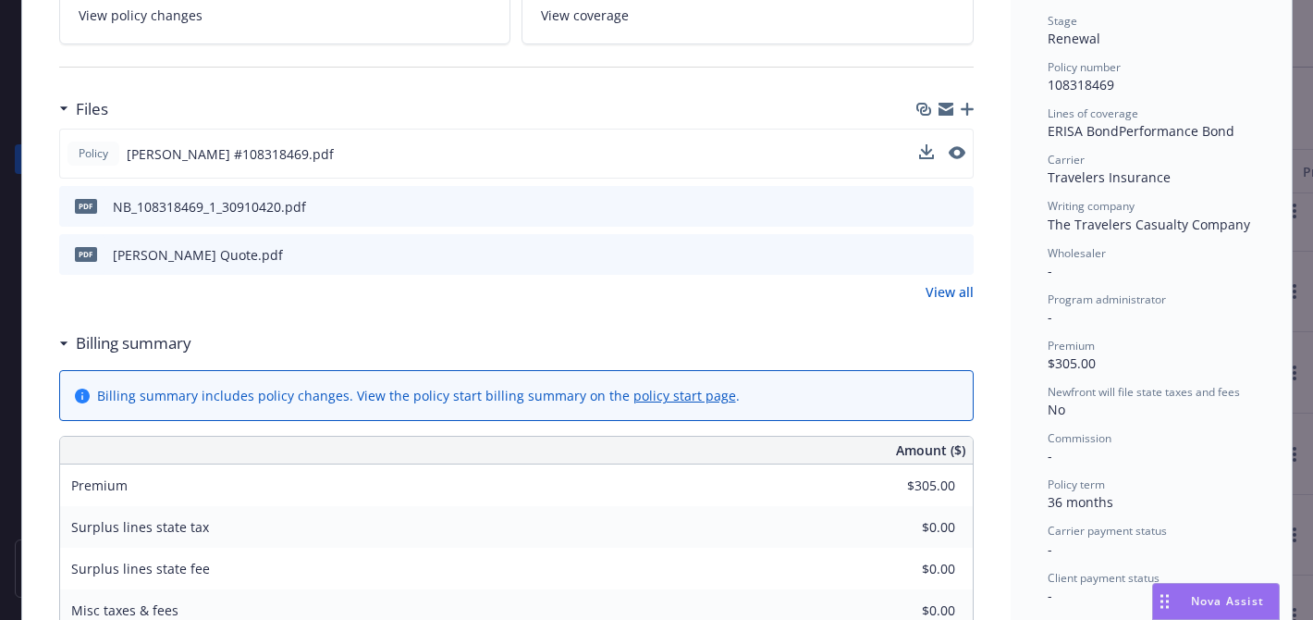
click at [928, 212] on button at bounding box center [927, 206] width 15 height 19
click at [927, 199] on icon "download file" at bounding box center [925, 205] width 15 height 15
click at [926, 248] on icon "download file" at bounding box center [925, 253] width 15 height 15
click at [963, 210] on icon "preview file" at bounding box center [956, 205] width 17 height 13
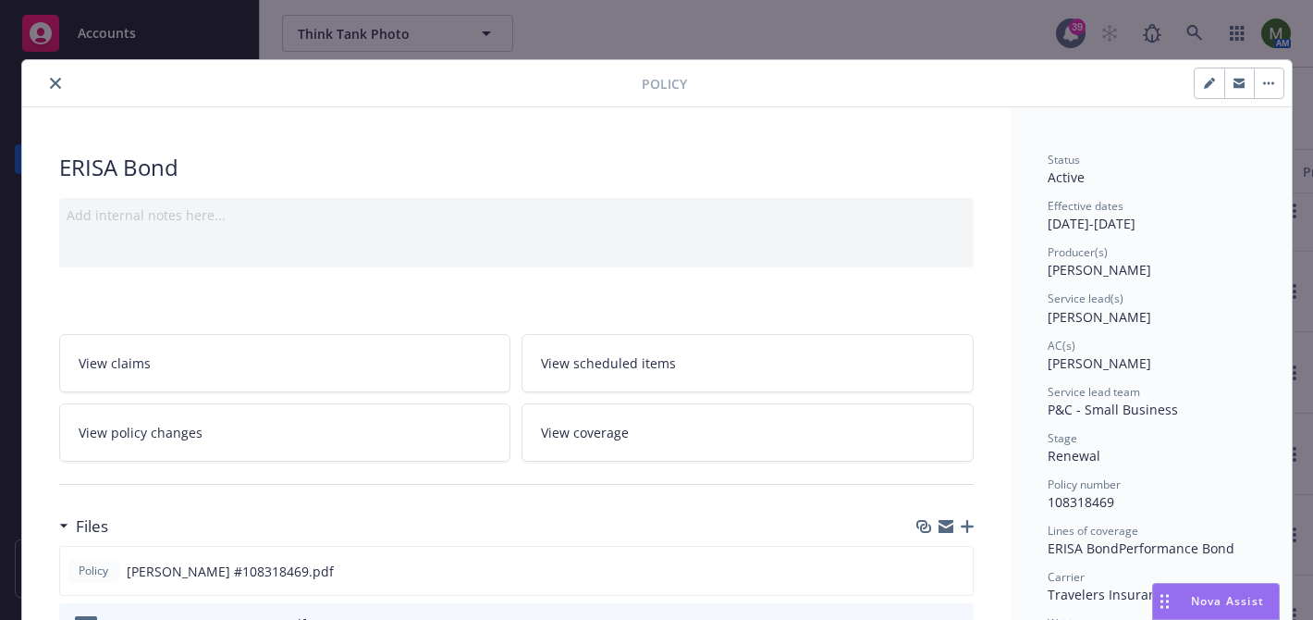
click at [59, 83] on icon "close" at bounding box center [55, 83] width 11 height 11
